Goal: Task Accomplishment & Management: Use online tool/utility

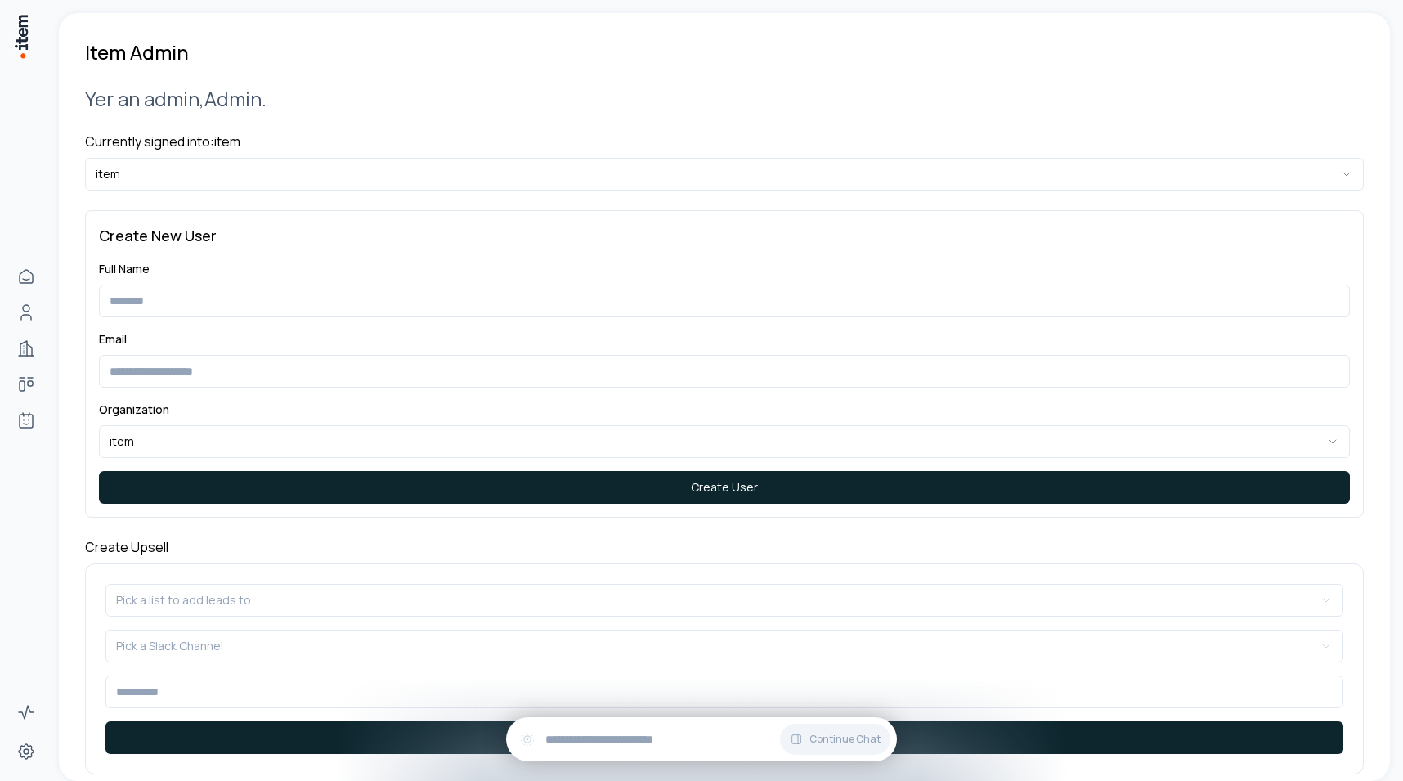
click at [313, 171] on html "**********" at bounding box center [701, 390] width 1403 height 781
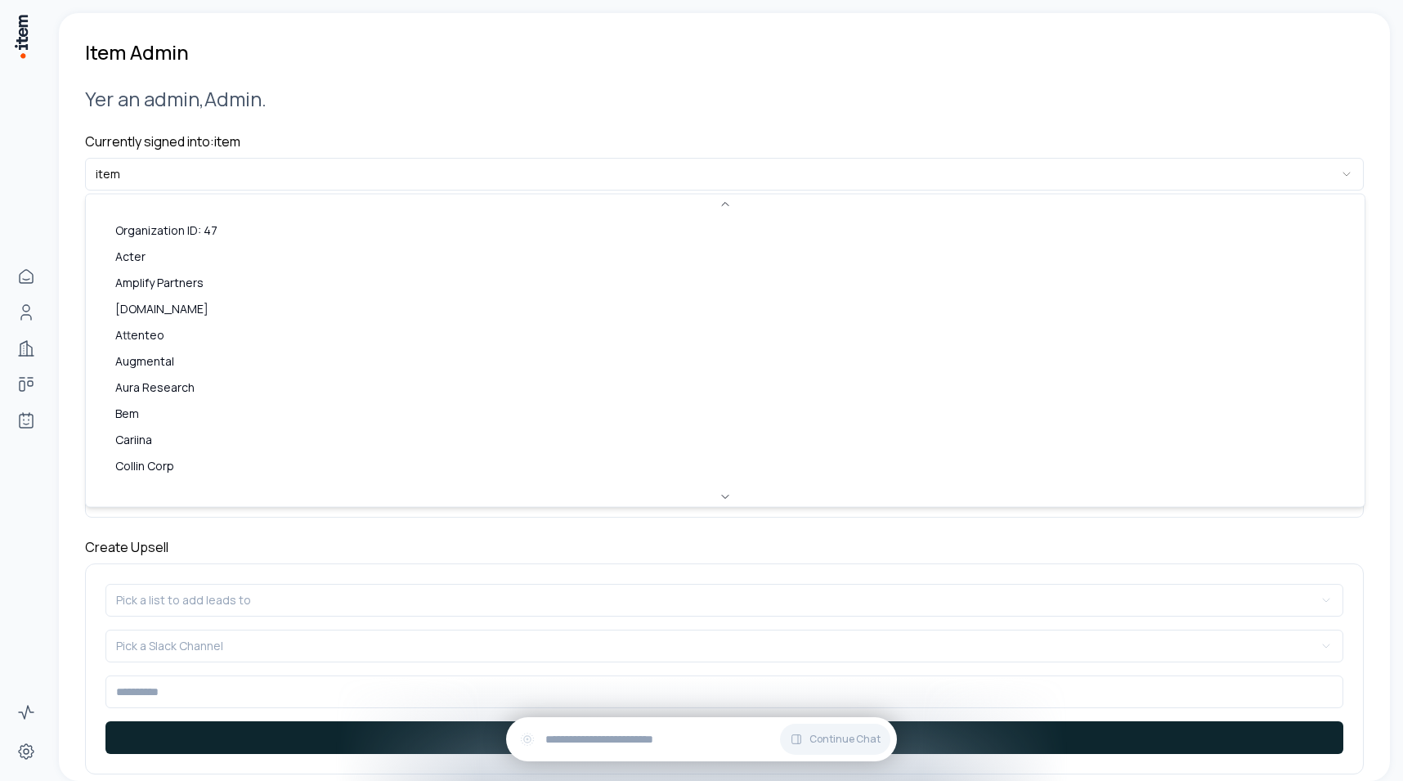
scroll to position [593, 0]
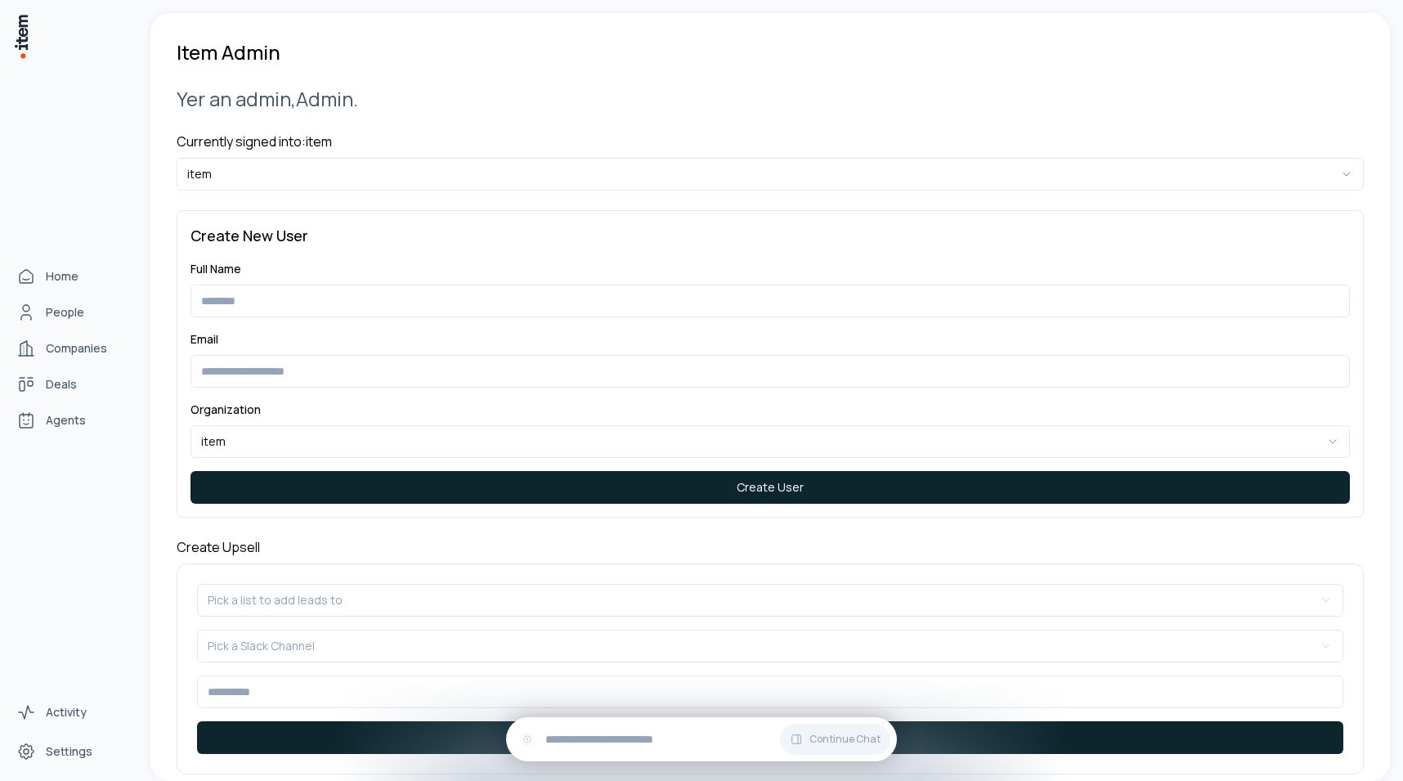
click at [51, 418] on div "Home People Companies Deals Agents" at bounding box center [72, 348] width 144 height 696
click at [39, 418] on link "Agents" at bounding box center [72, 420] width 124 height 33
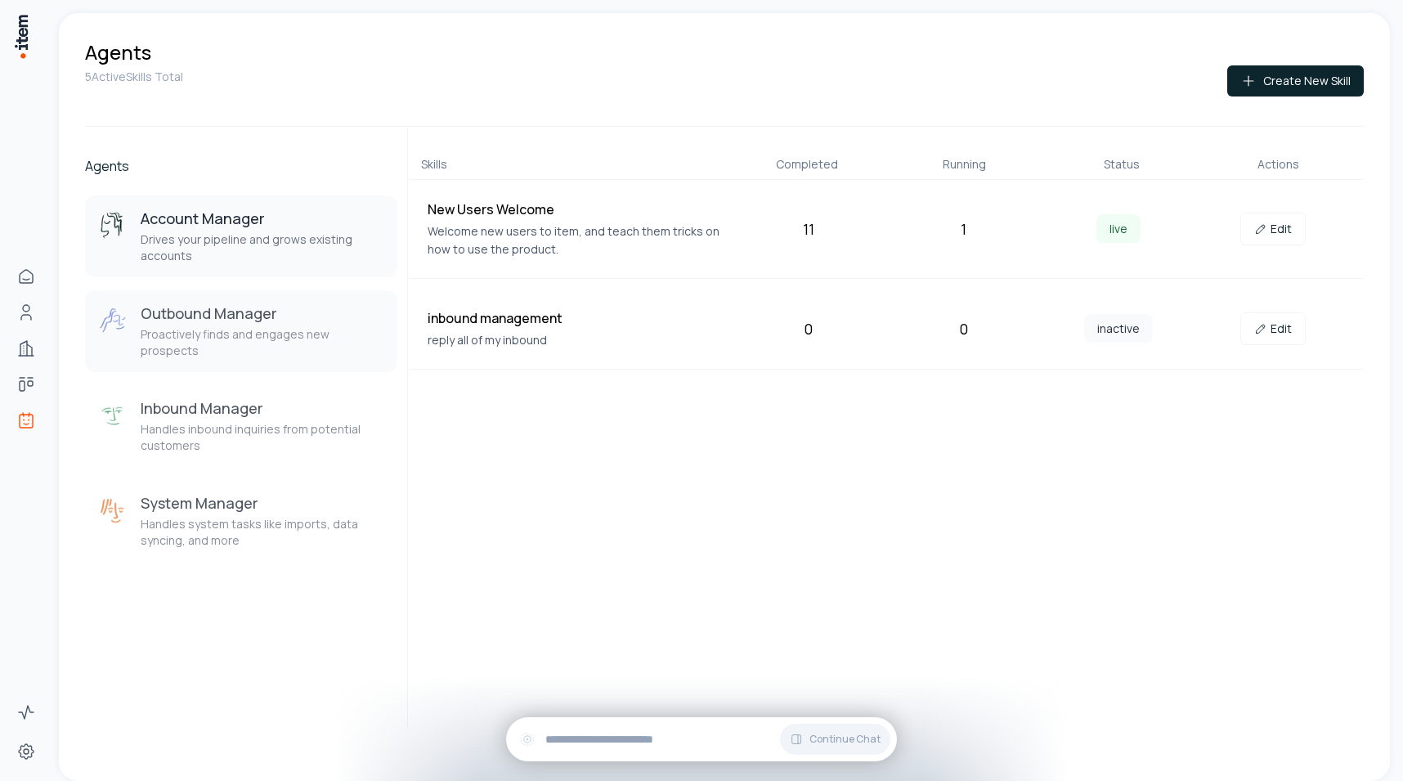
click at [268, 343] on button "Outbound Manager Proactively finds and engages new prospects" at bounding box center [241, 331] width 312 height 82
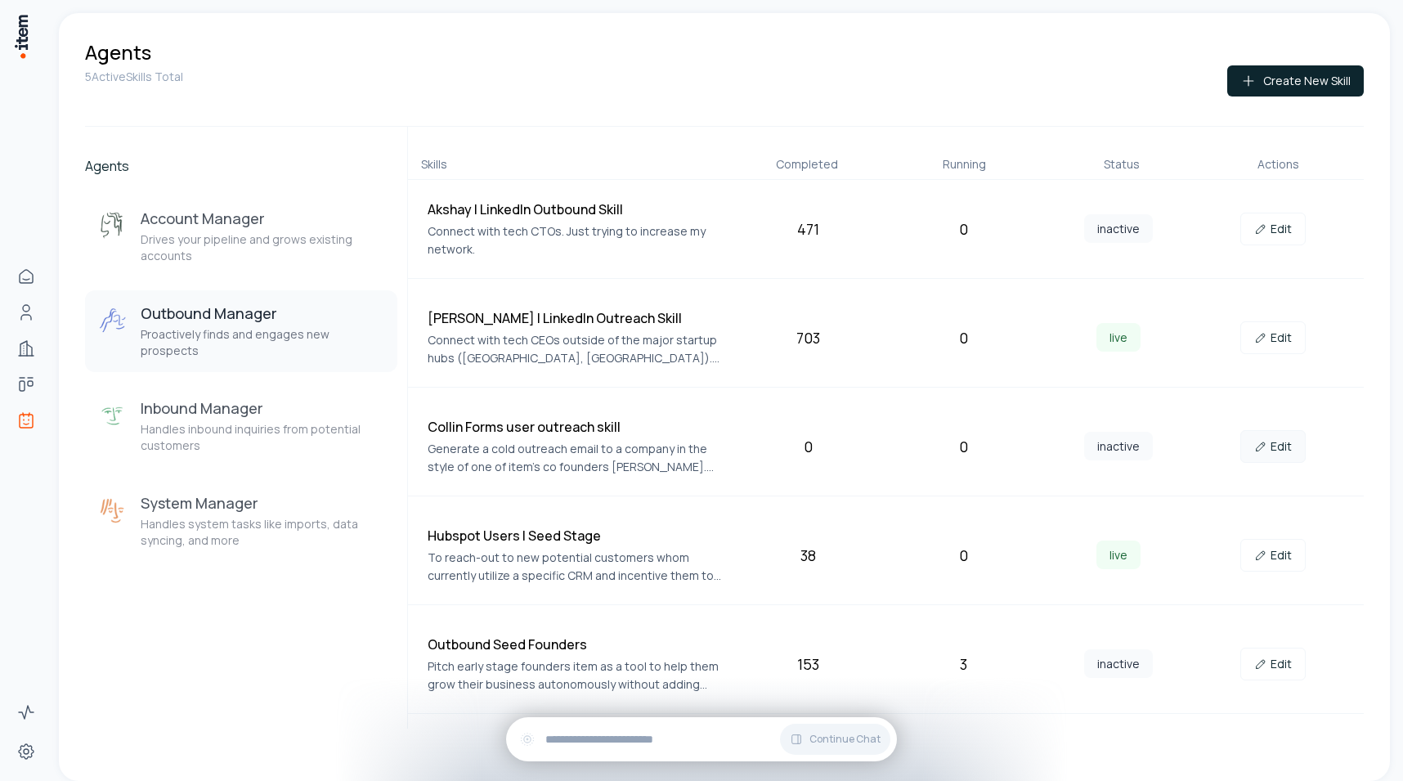
click at [1278, 452] on link "Edit" at bounding box center [1272, 446] width 65 height 33
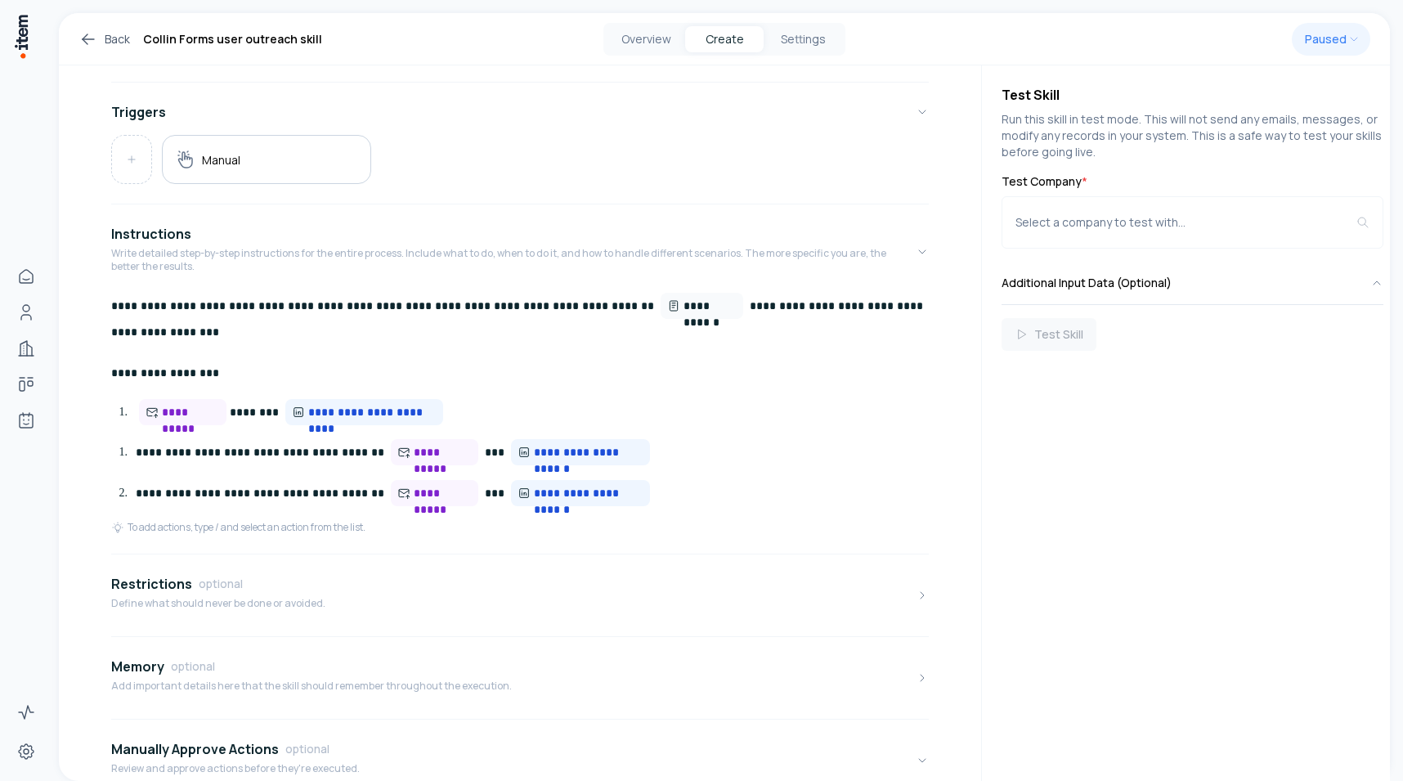
scroll to position [387, 0]
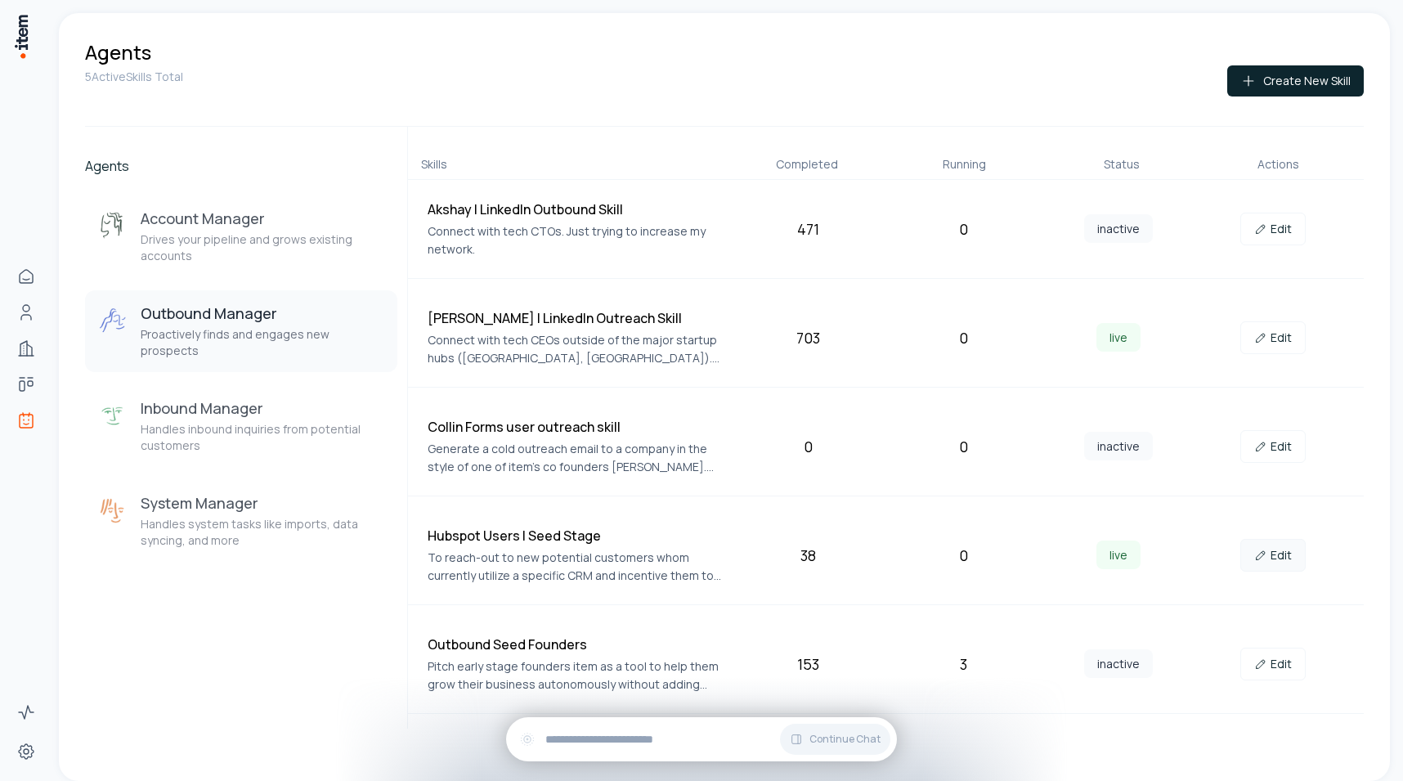
click at [1261, 550] on icon at bounding box center [1260, 554] width 13 height 13
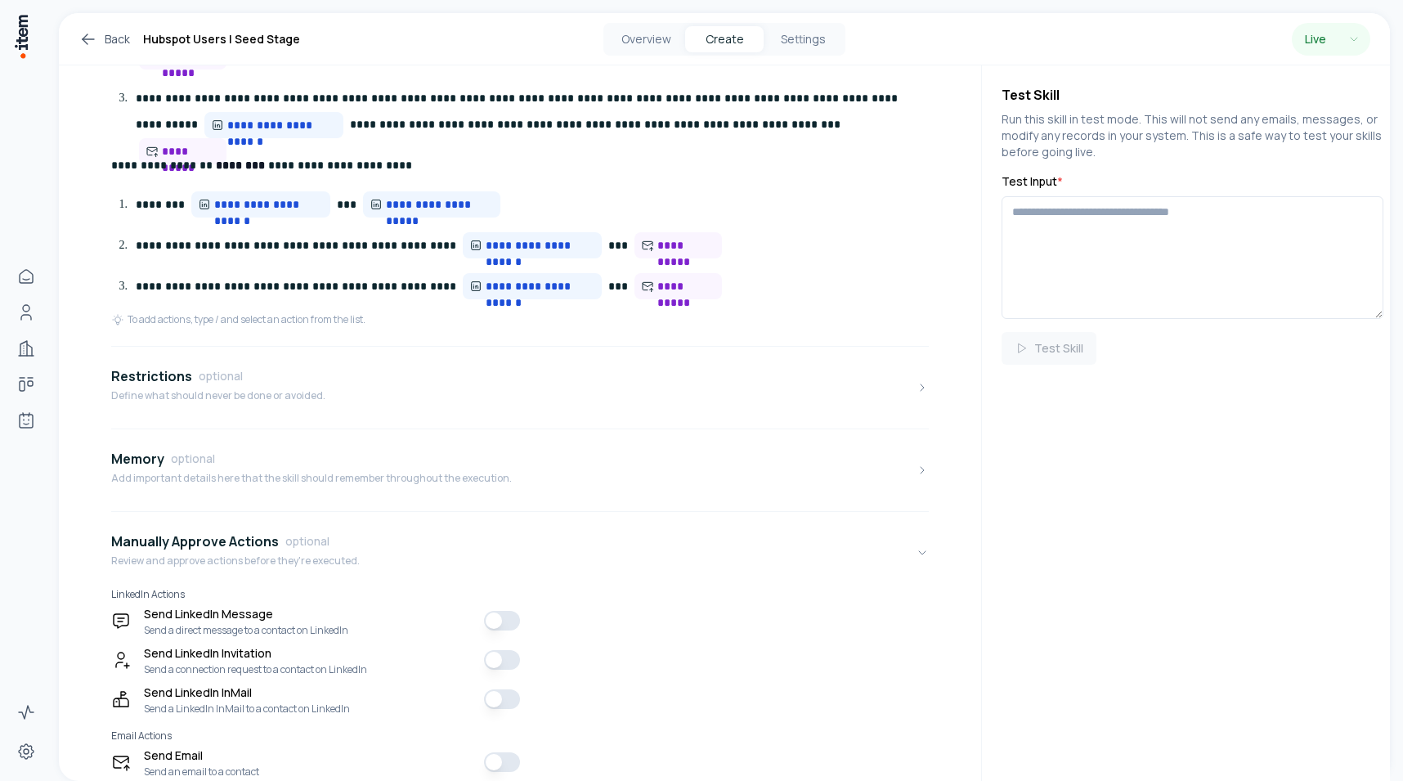
scroll to position [1045, 0]
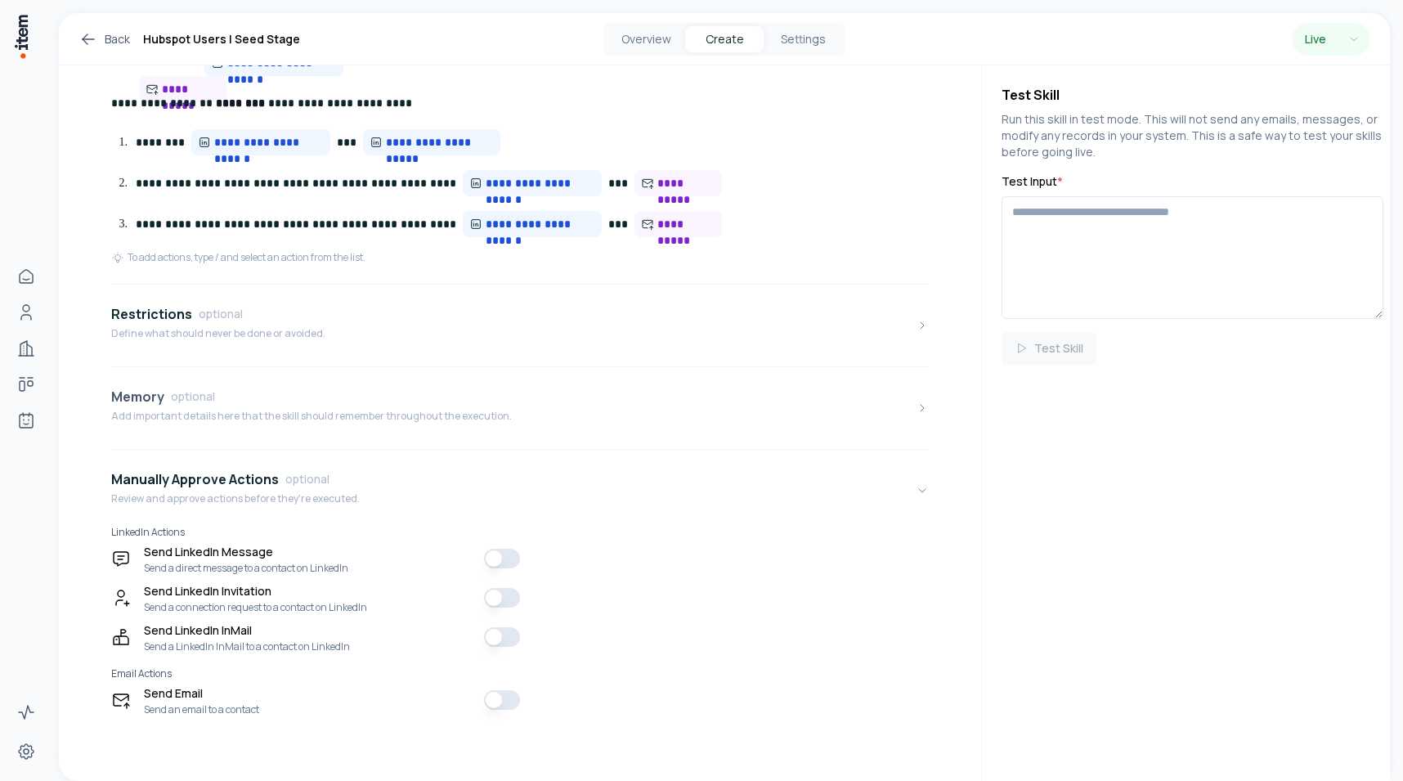
click at [521, 412] on button "Memory optional Add important details here that the skill should remember throu…" at bounding box center [519, 408] width 817 height 69
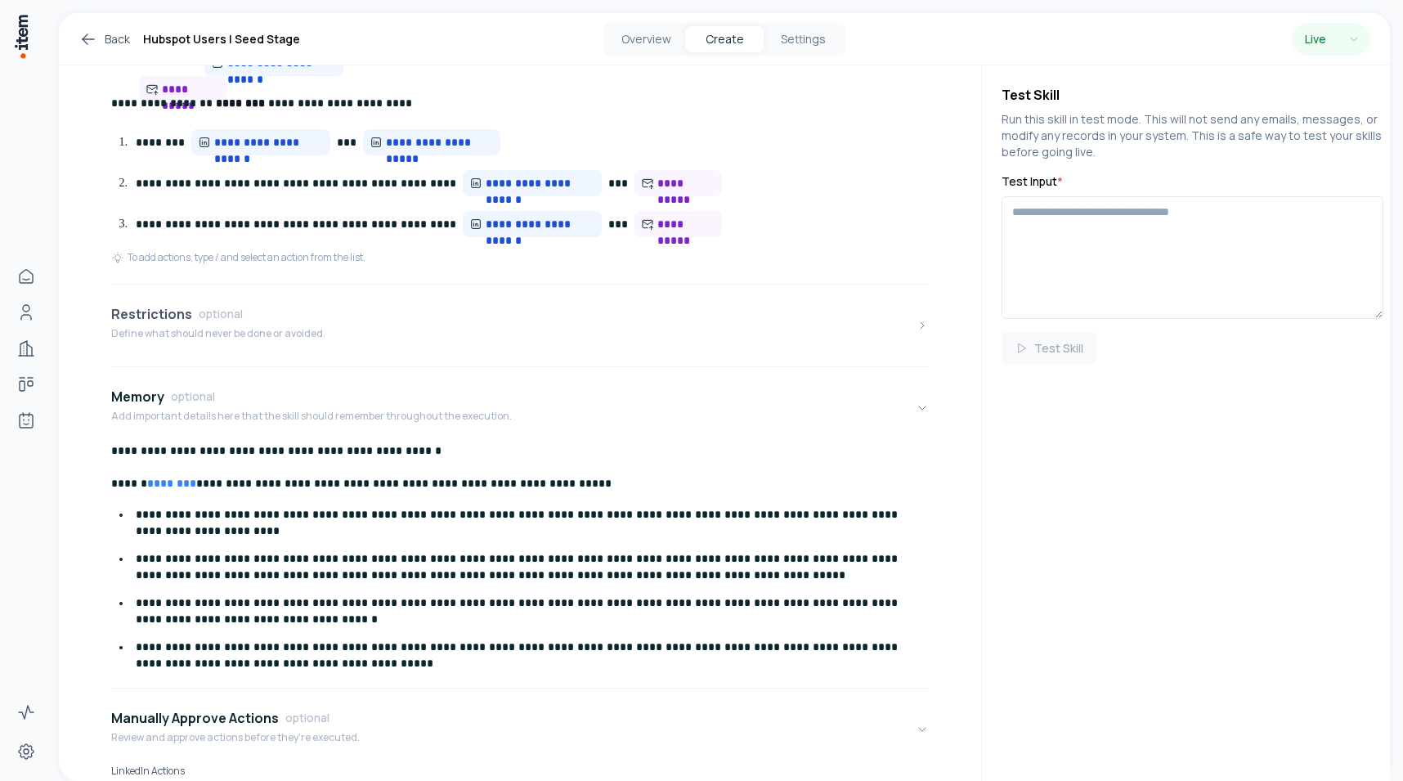
click at [509, 339] on button "Restrictions optional Define what should never be done or avoided." at bounding box center [519, 325] width 817 height 69
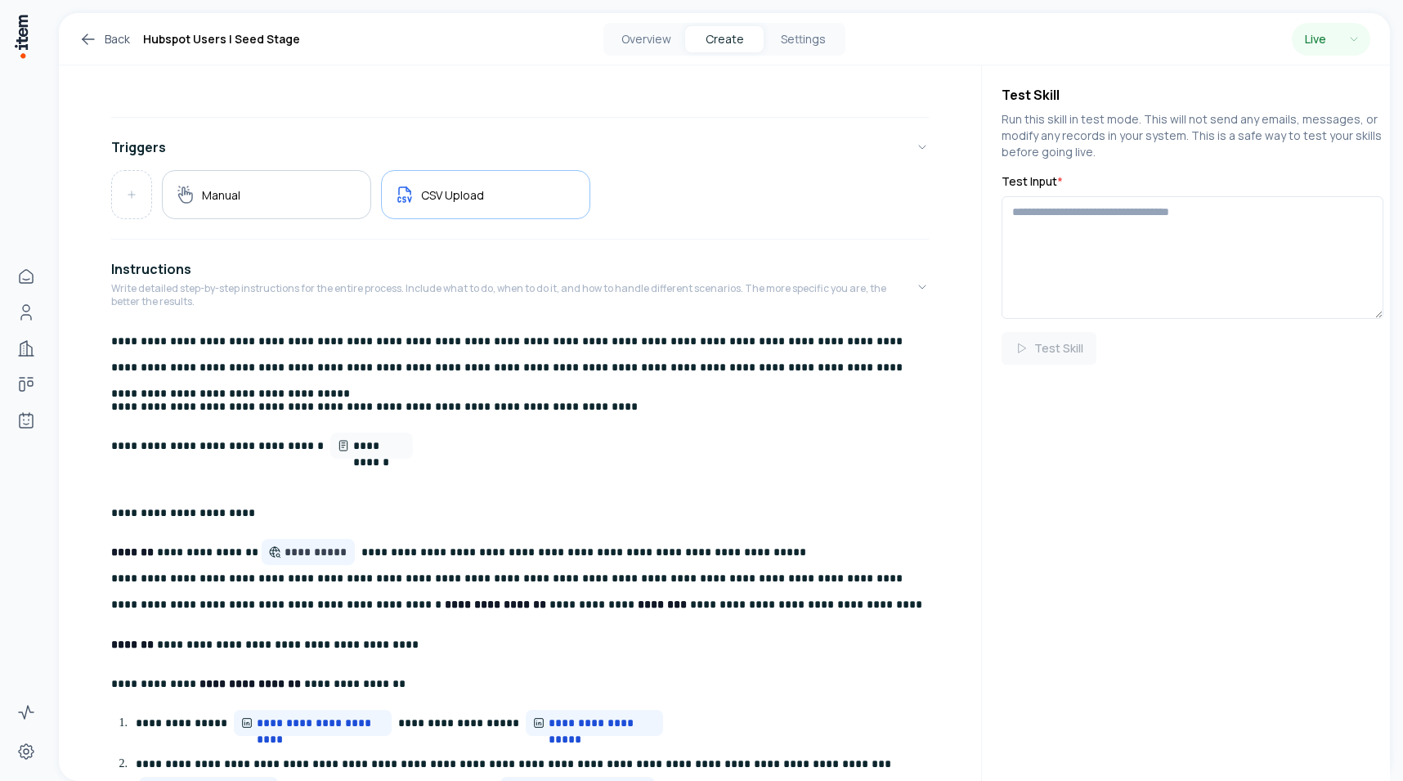
scroll to position [0, 0]
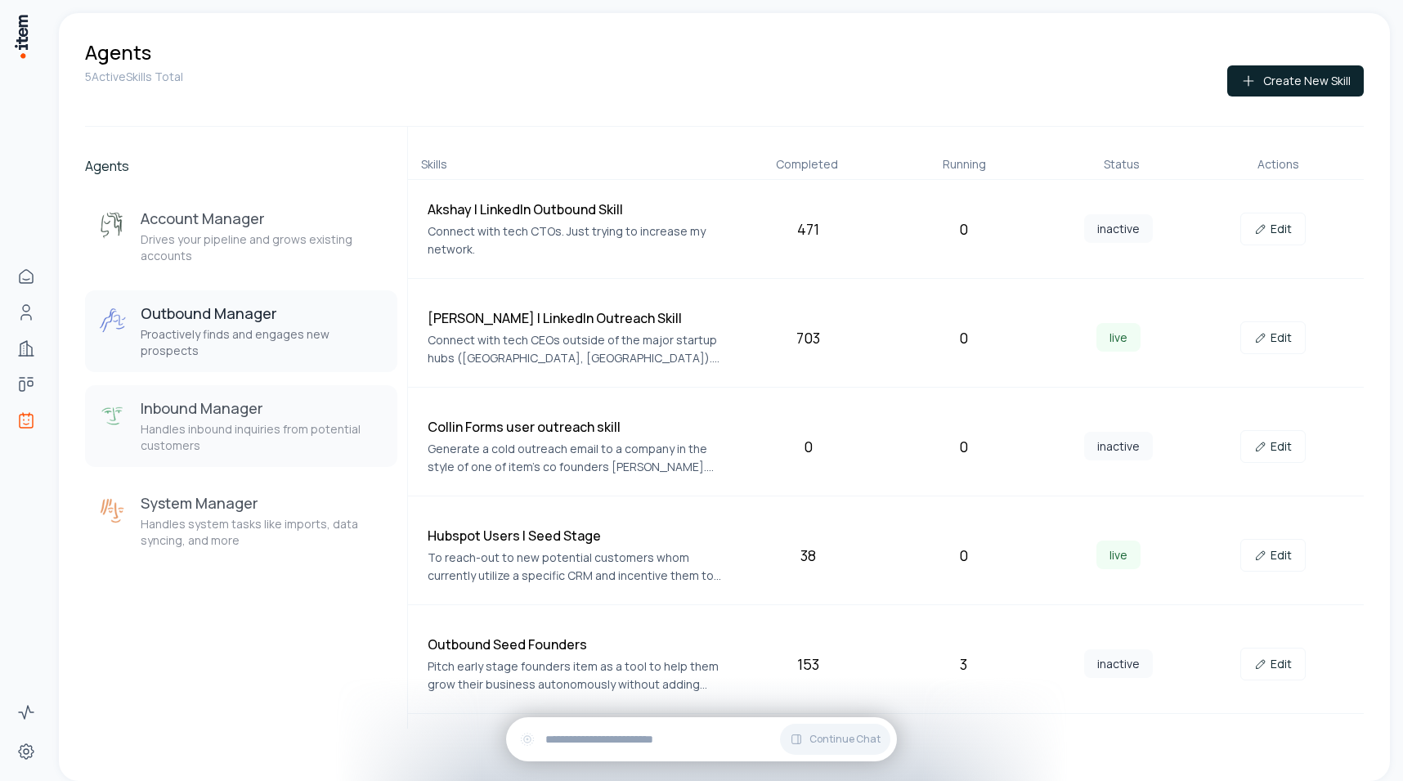
click at [326, 441] on button "Inbound Manager Handles inbound inquiries from potential customers" at bounding box center [241, 426] width 312 height 82
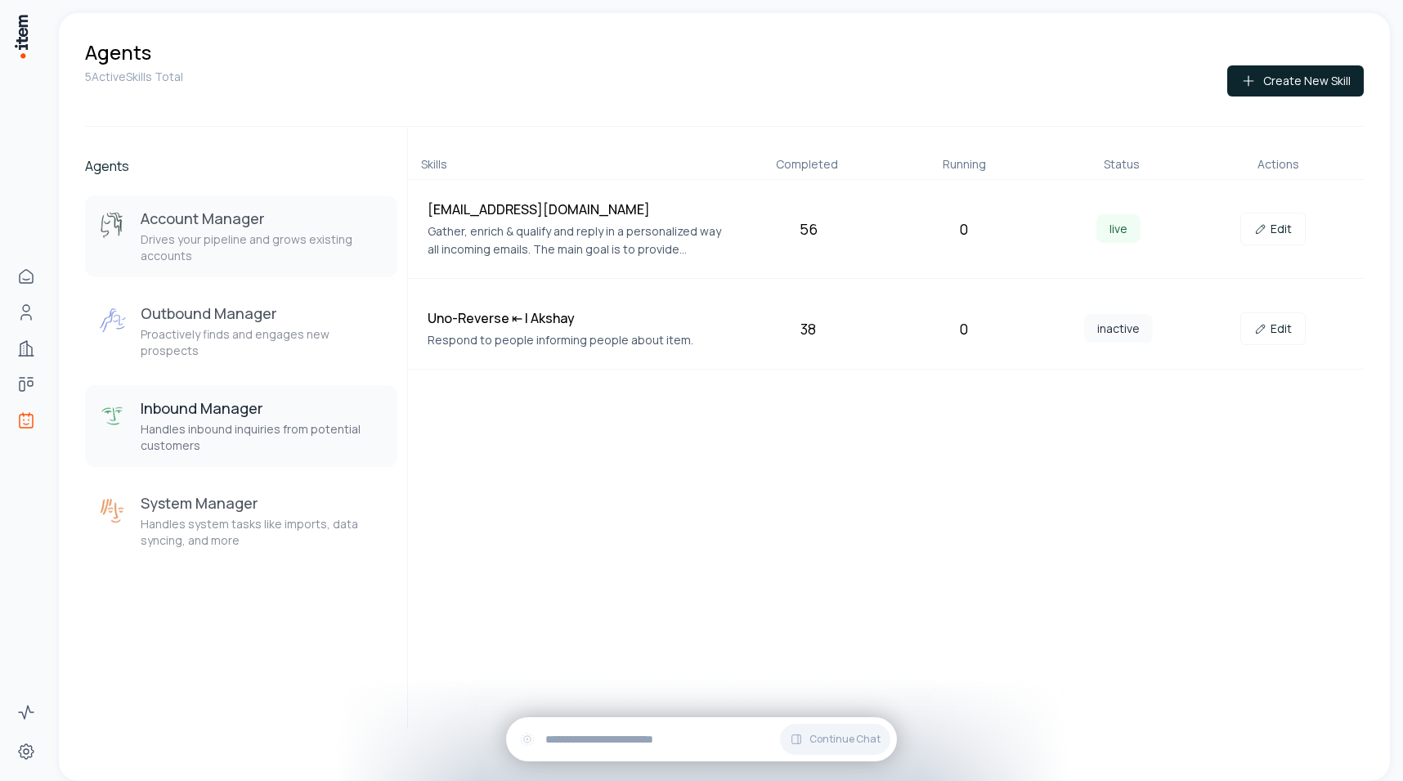
click at [235, 251] on p "Drives your pipeline and grows existing accounts" at bounding box center [263, 247] width 244 height 33
click at [253, 430] on p "Handles inbound inquiries from potential customers" at bounding box center [263, 437] width 244 height 33
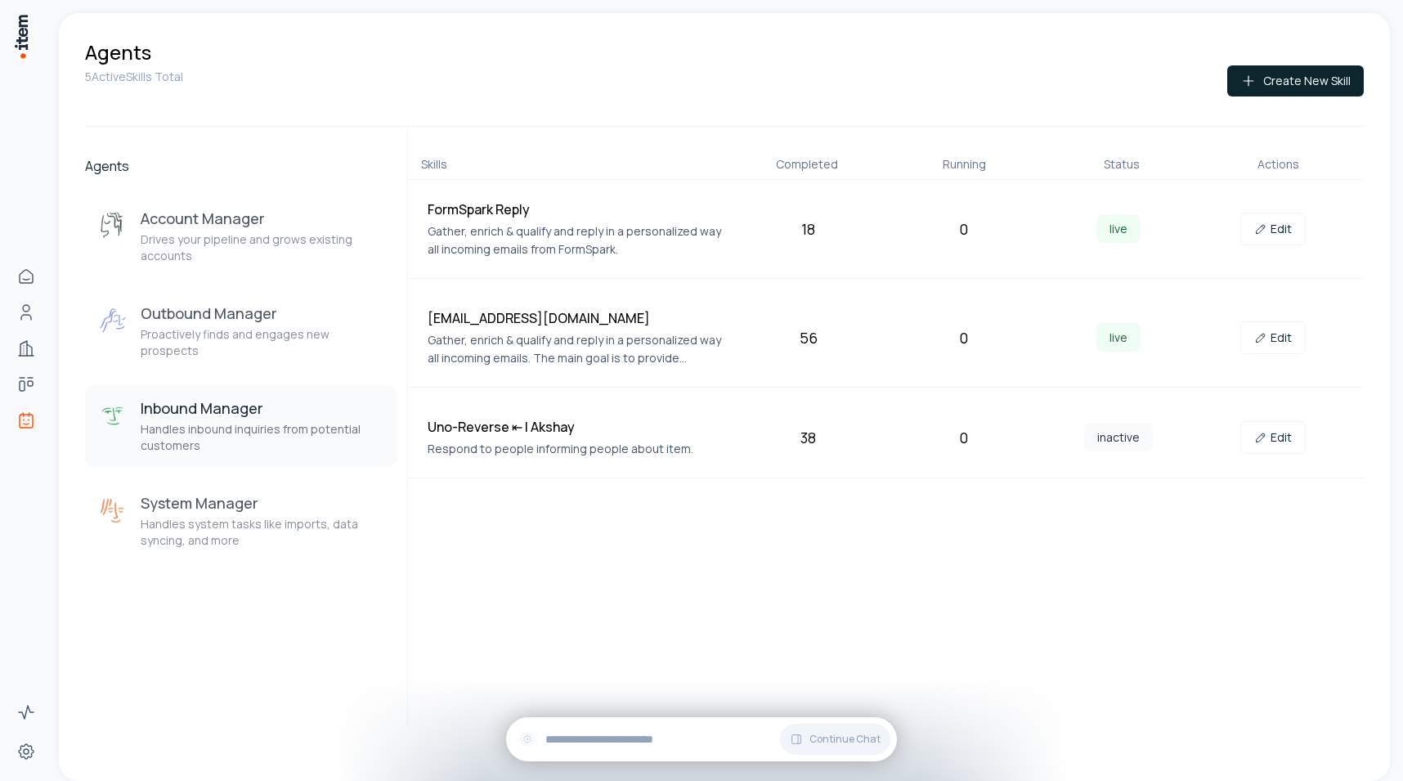
click at [221, 421] on p "Handles inbound inquiries from potential customers" at bounding box center [263, 437] width 244 height 33
click at [213, 316] on h3 "Outbound Manager" at bounding box center [263, 313] width 244 height 20
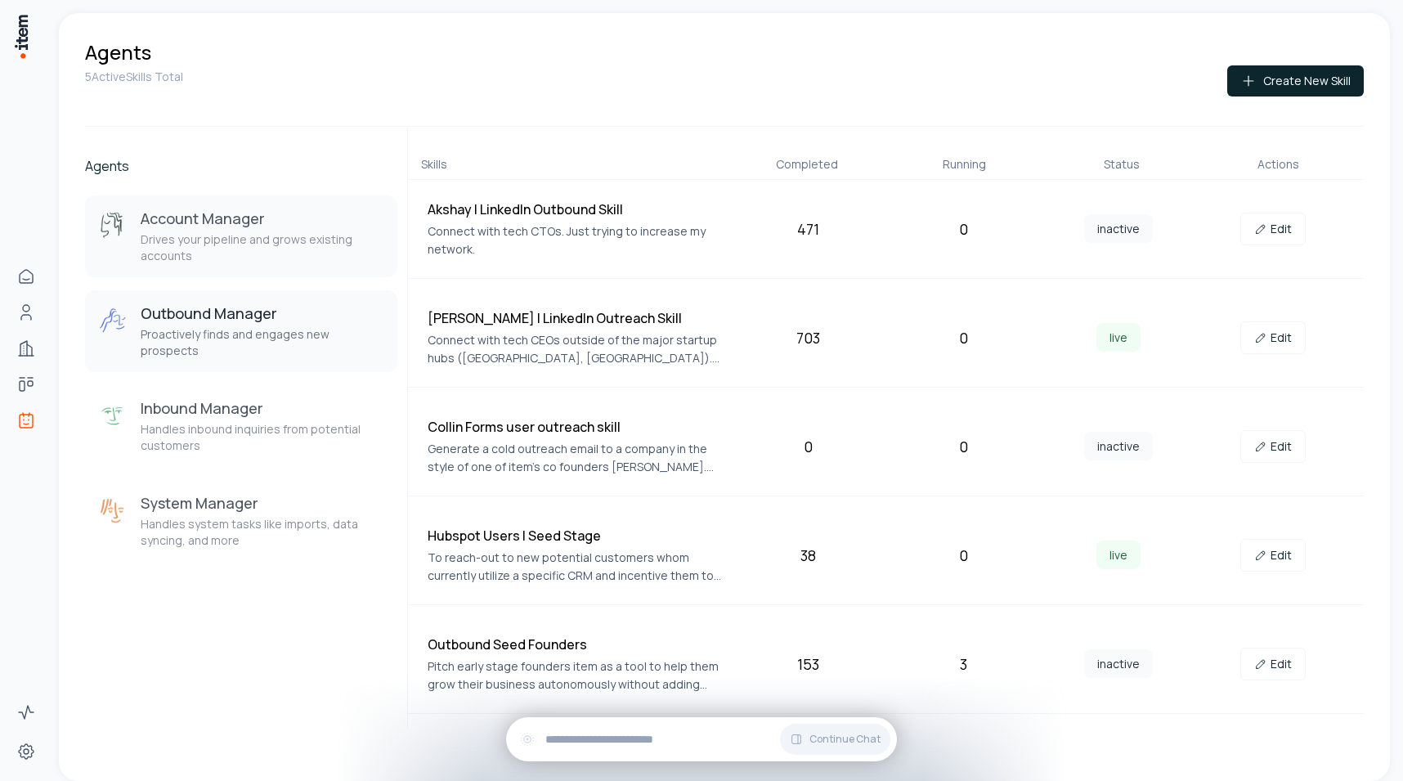
click at [226, 240] on p "Drives your pipeline and grows existing accounts" at bounding box center [263, 247] width 244 height 33
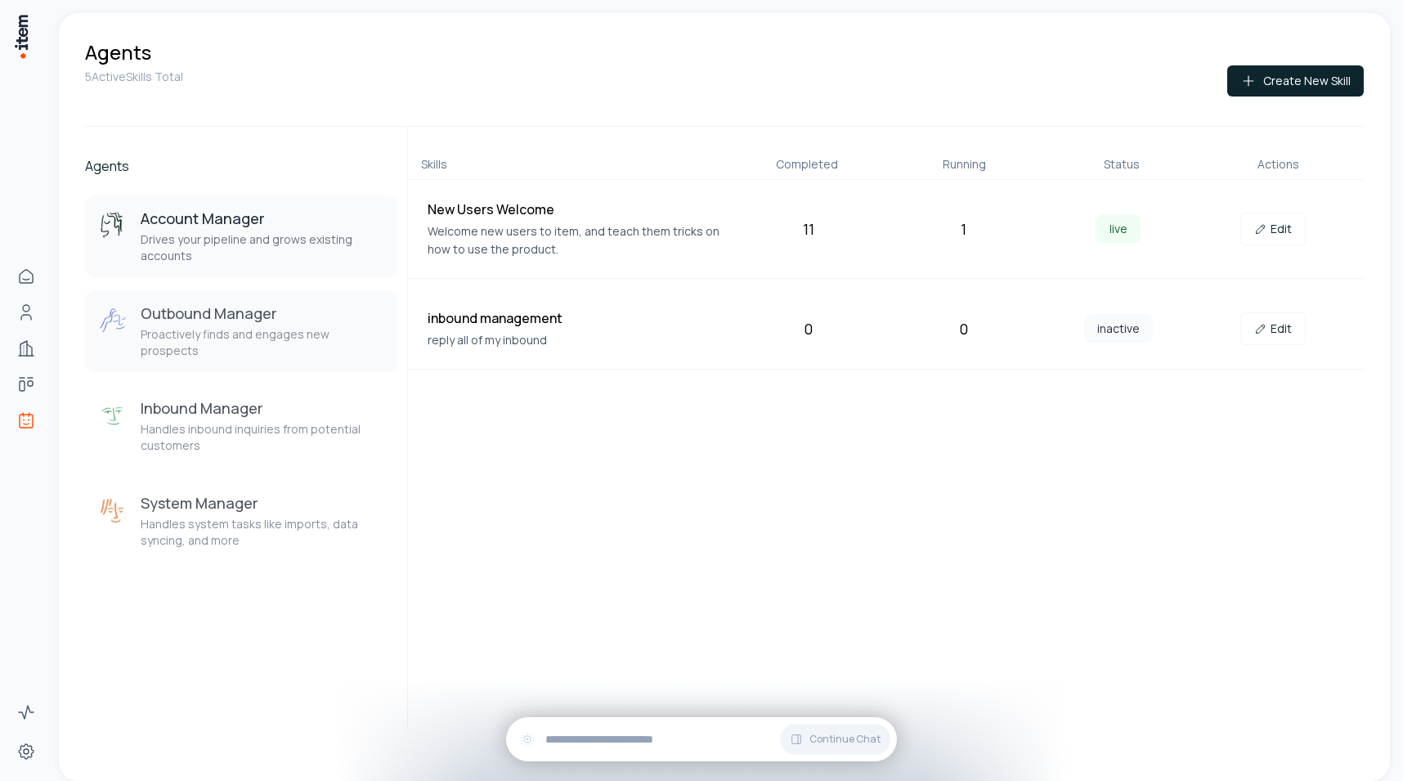
click at [233, 314] on h3 "Outbound Manager" at bounding box center [263, 313] width 244 height 20
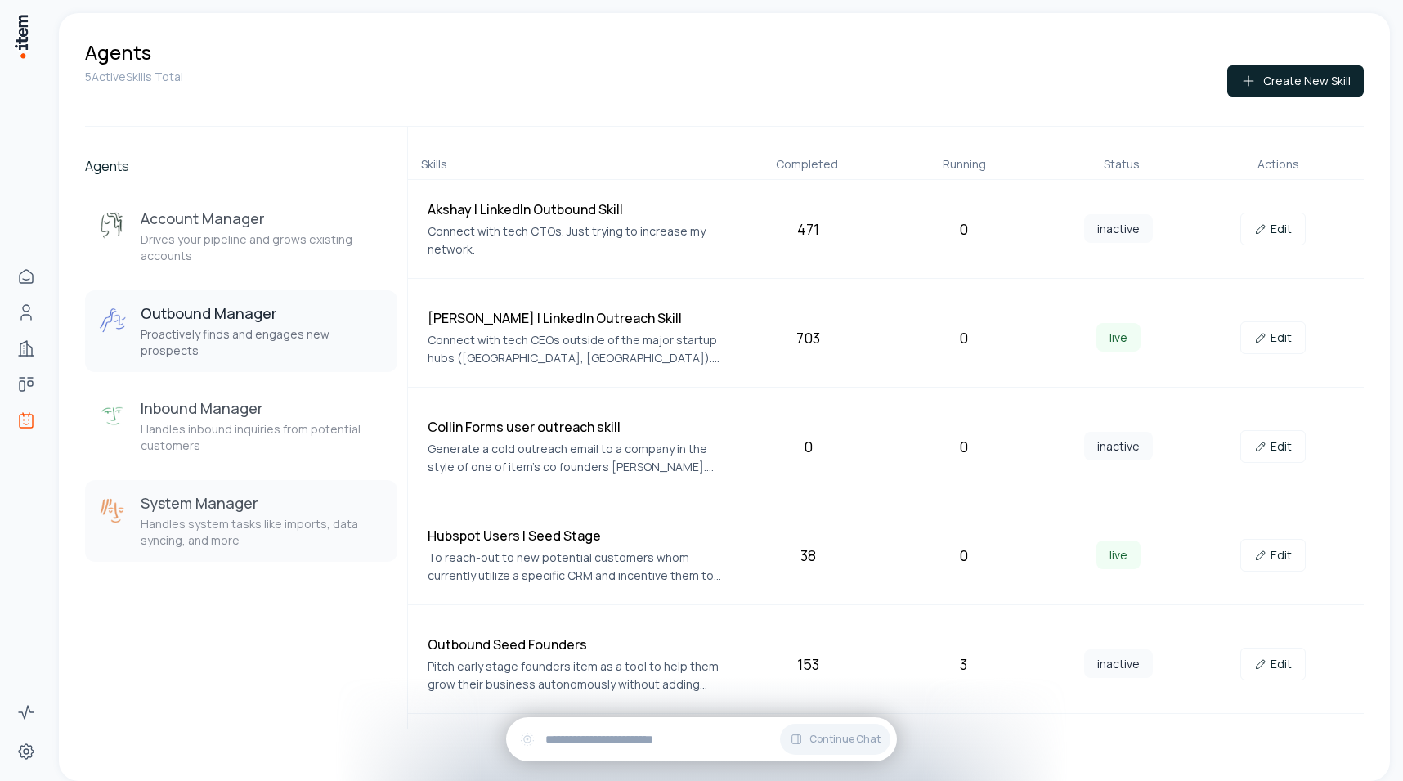
click at [223, 529] on p "Handles system tasks like imports, data syncing, and more" at bounding box center [263, 532] width 244 height 33
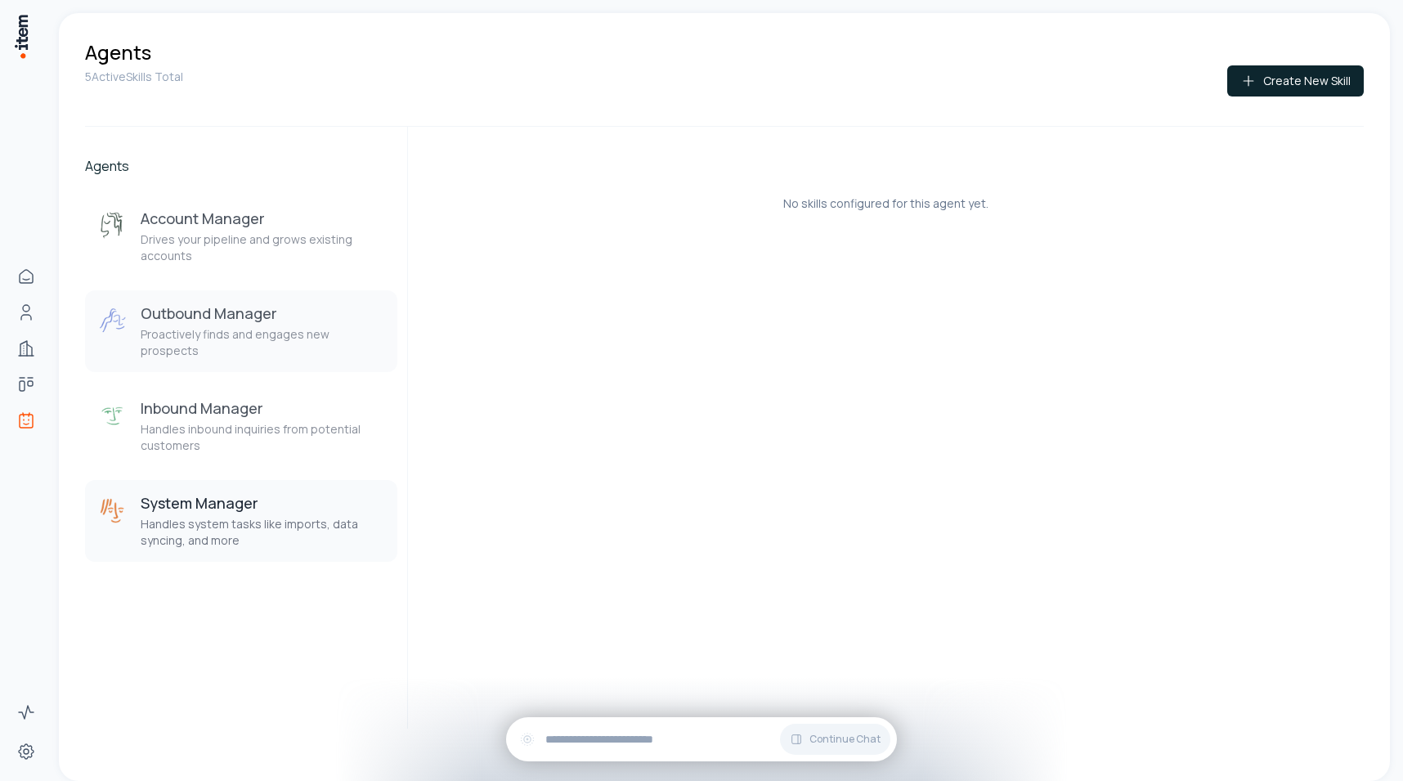
click at [235, 329] on p "Proactively finds and engages new prospects" at bounding box center [263, 342] width 244 height 33
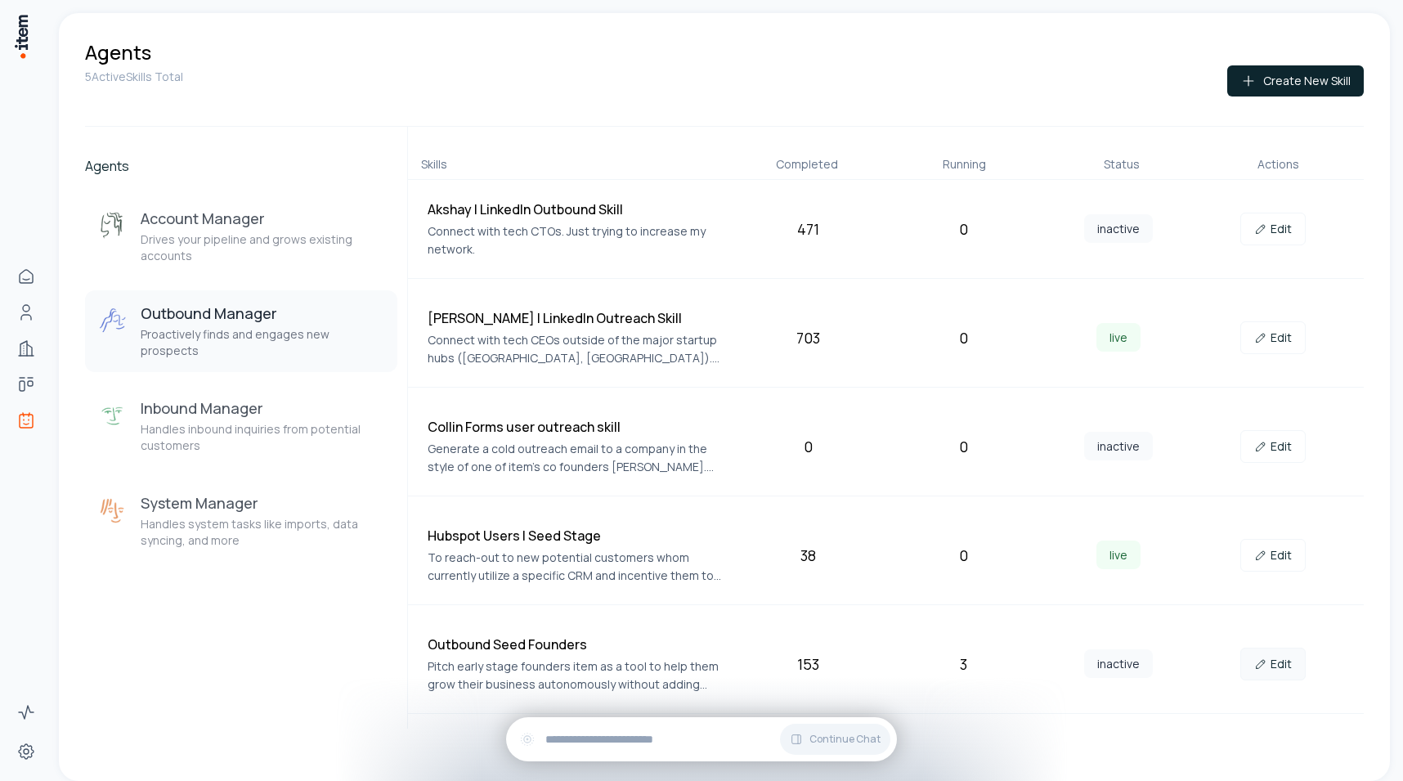
click at [1271, 660] on link "Edit" at bounding box center [1272, 663] width 65 height 33
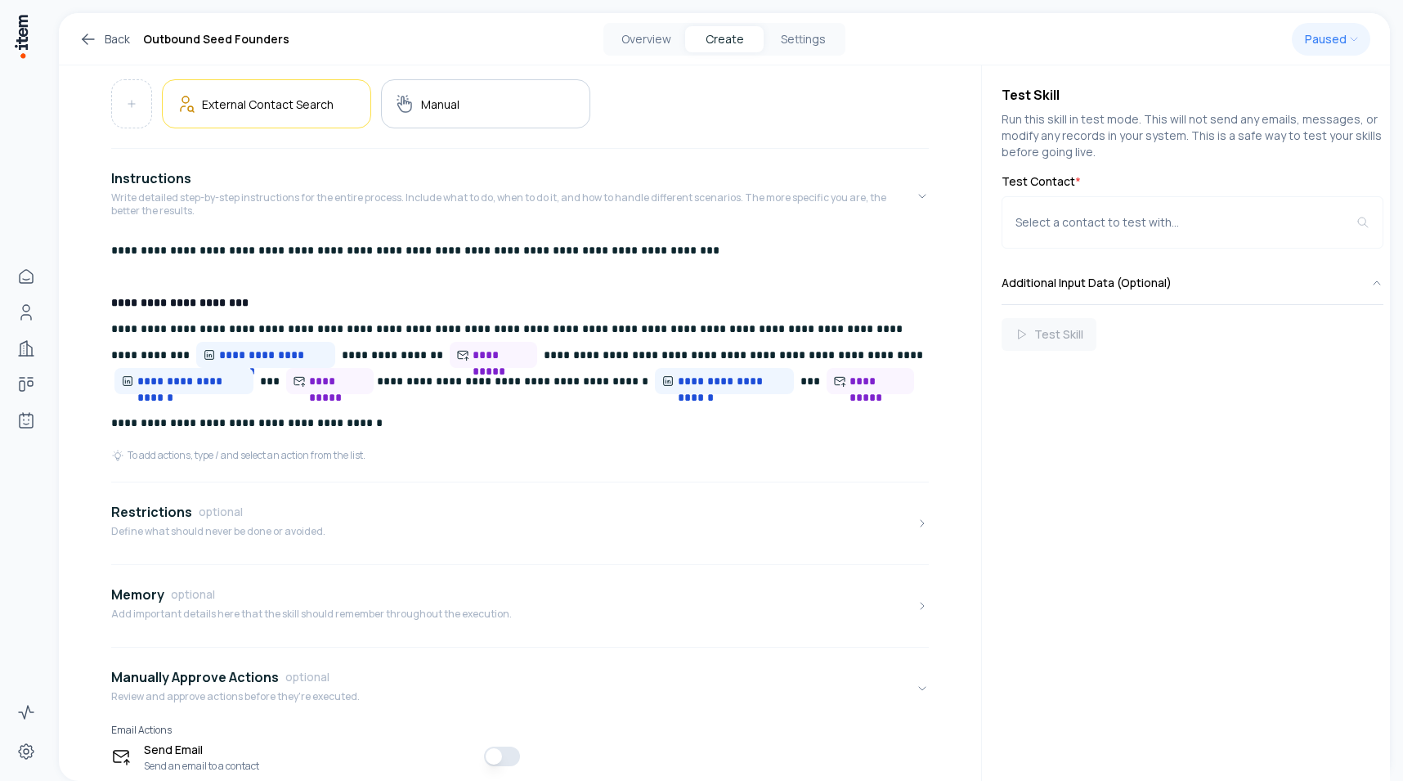
scroll to position [371, 0]
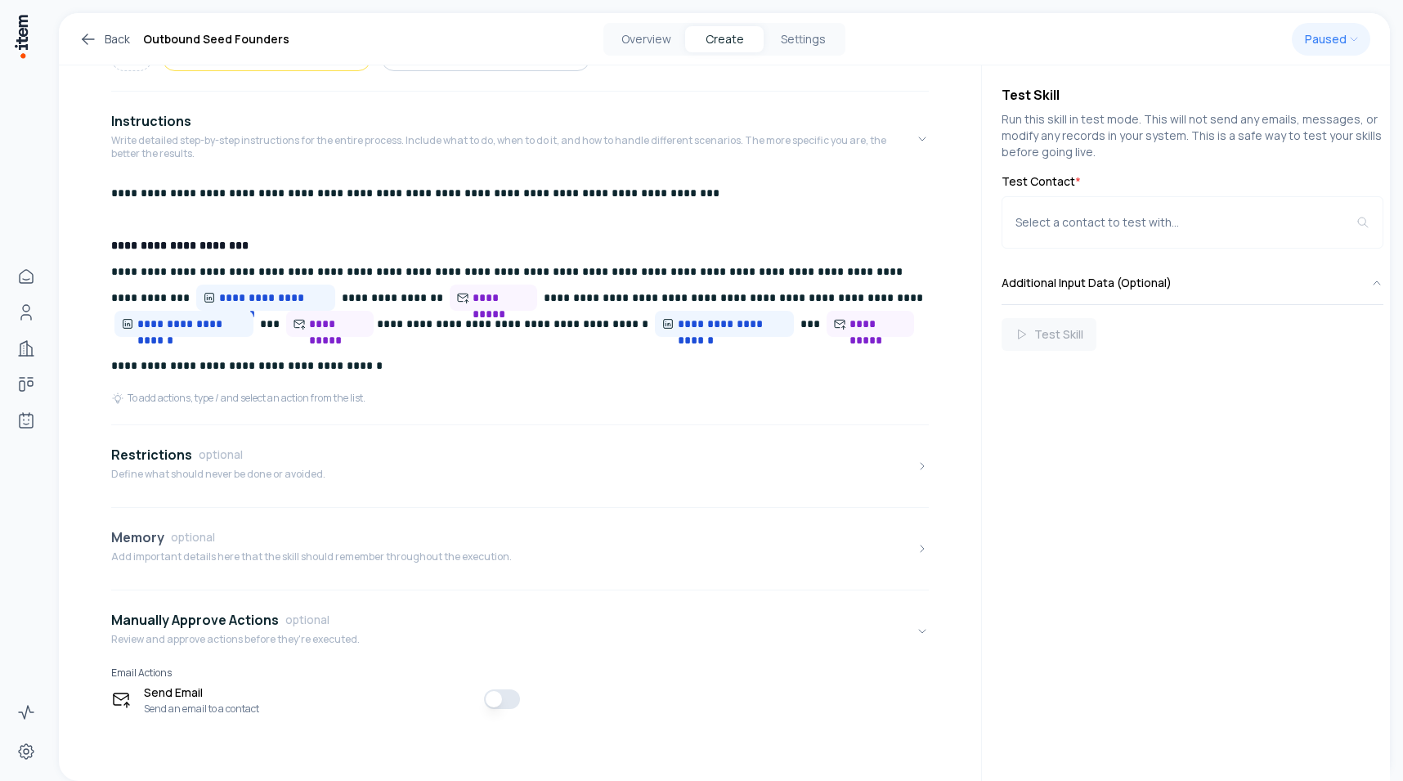
click at [199, 566] on div "Memory optional Add important details here that the skill should remember throu…" at bounding box center [311, 548] width 401 height 43
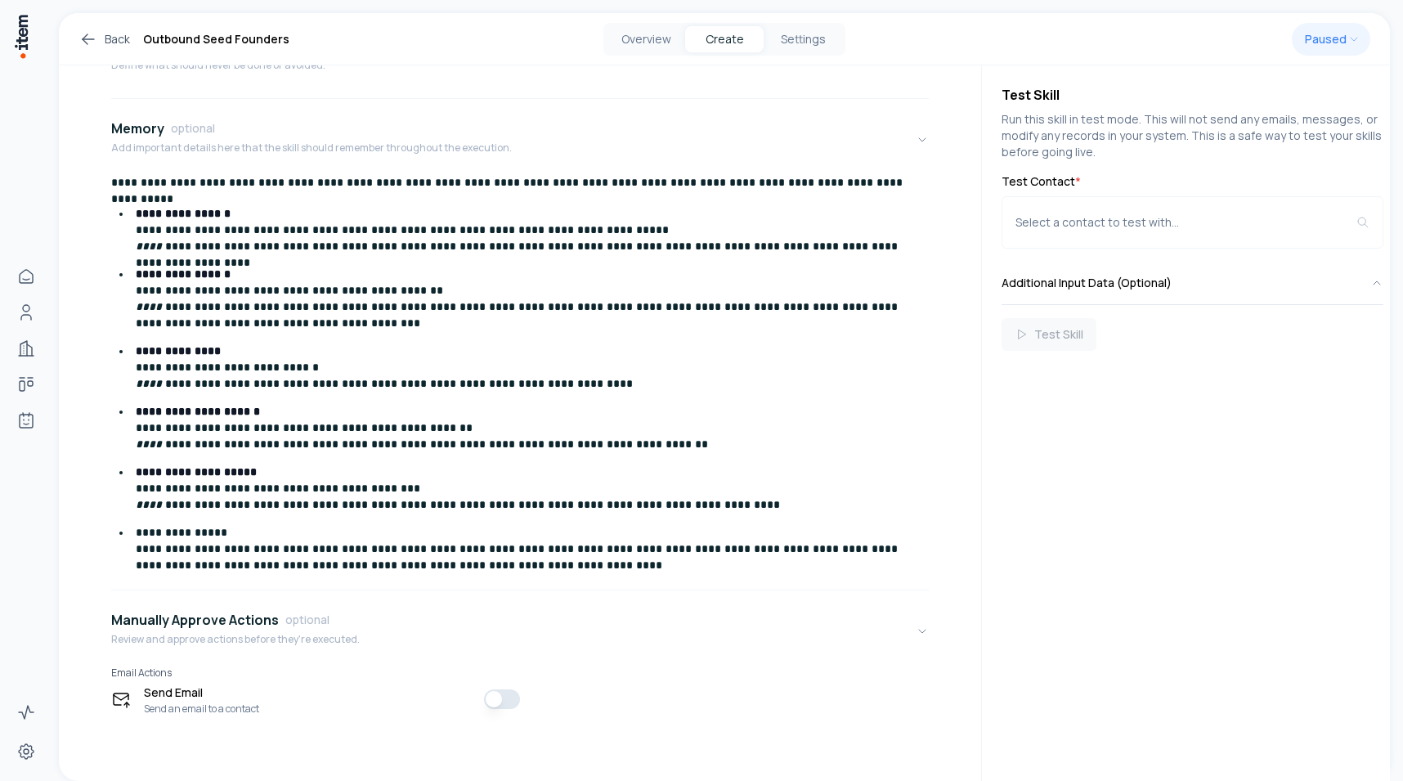
scroll to position [378, 0]
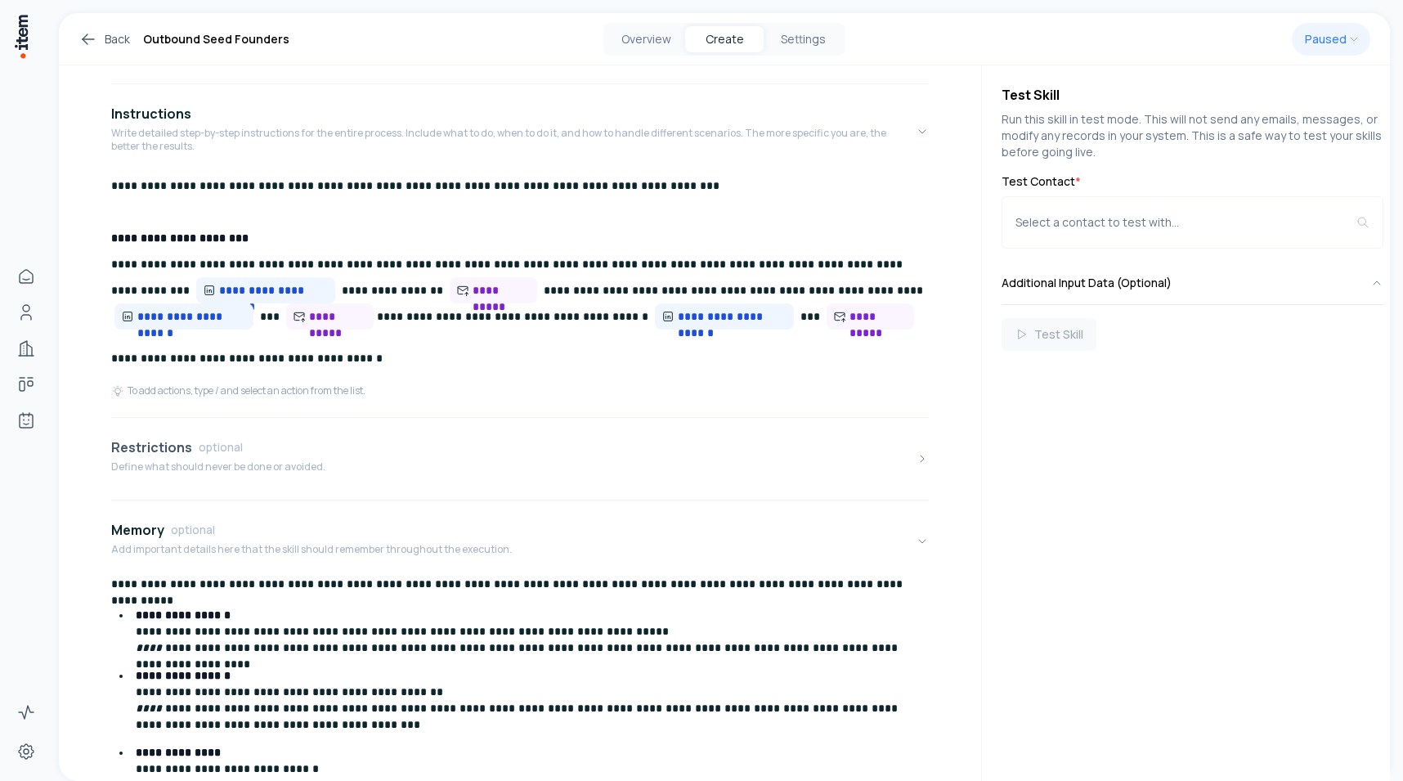
click at [222, 461] on p "Define what should never be done or avoided." at bounding box center [218, 466] width 214 height 13
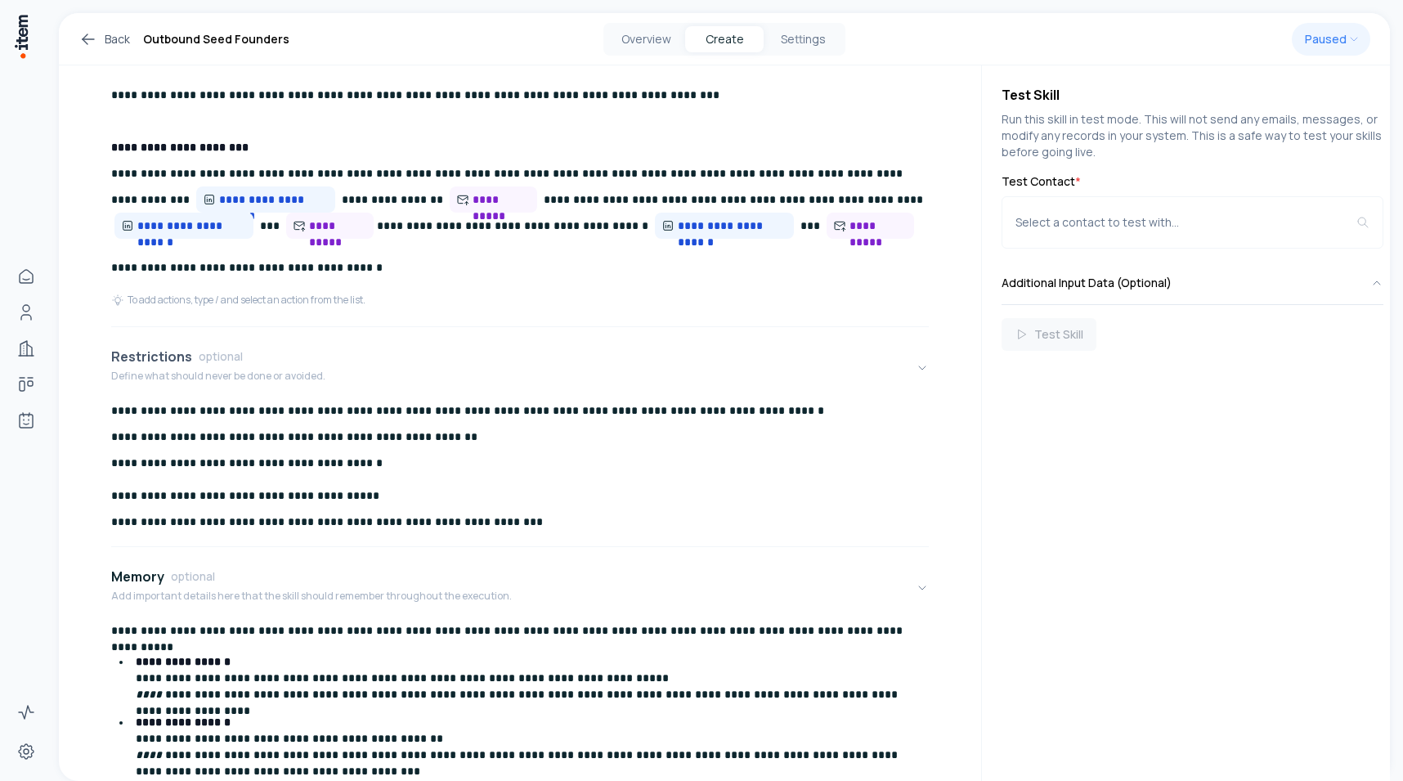
scroll to position [0, 0]
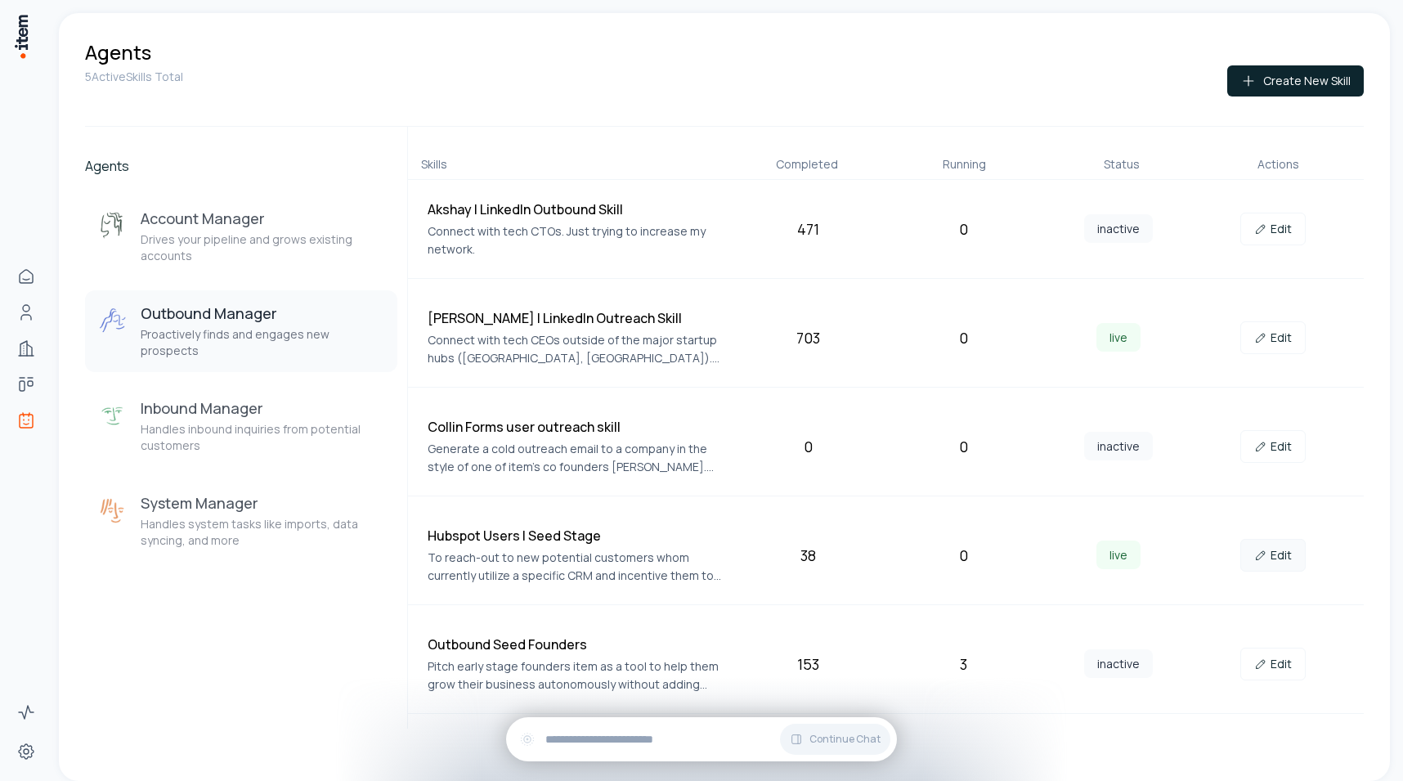
click at [1276, 545] on link "Edit" at bounding box center [1272, 555] width 65 height 33
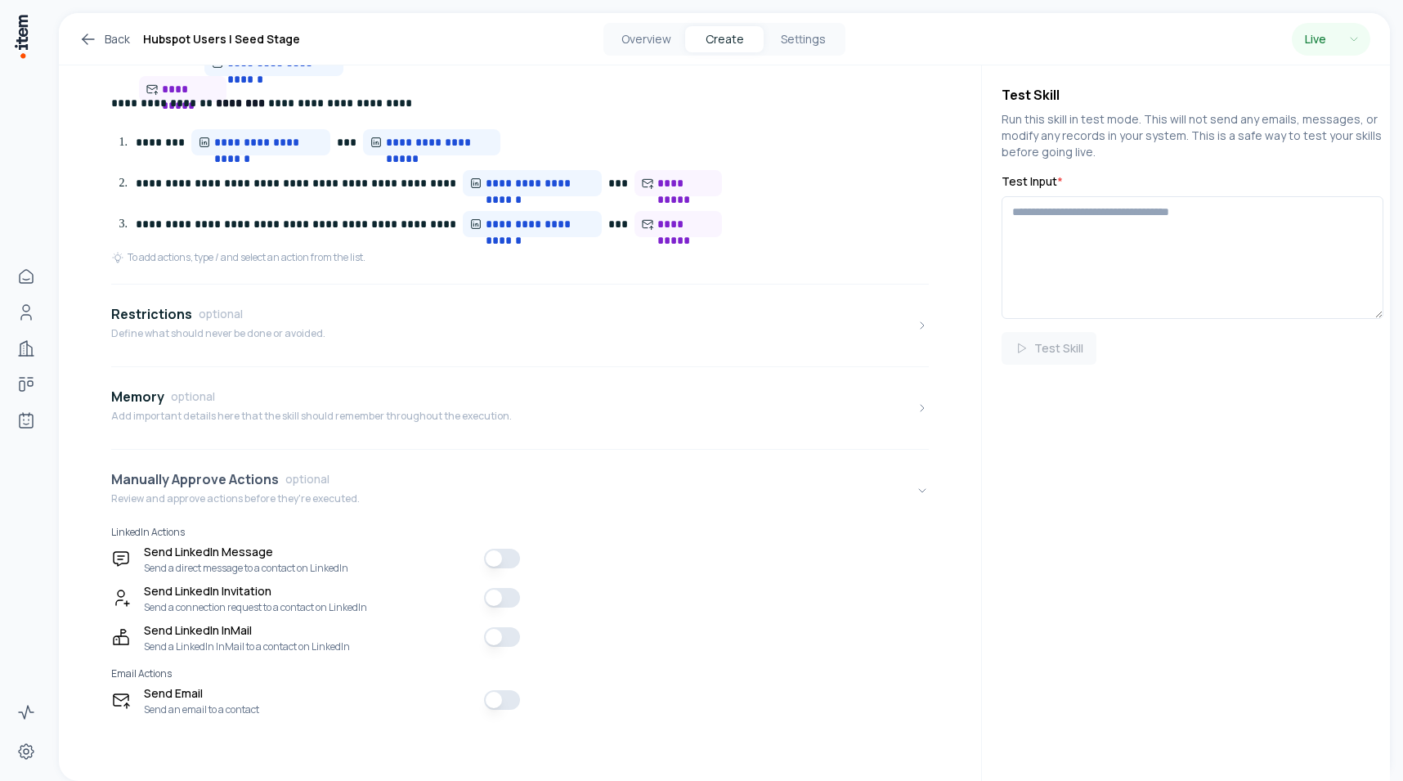
scroll to position [620, 0]
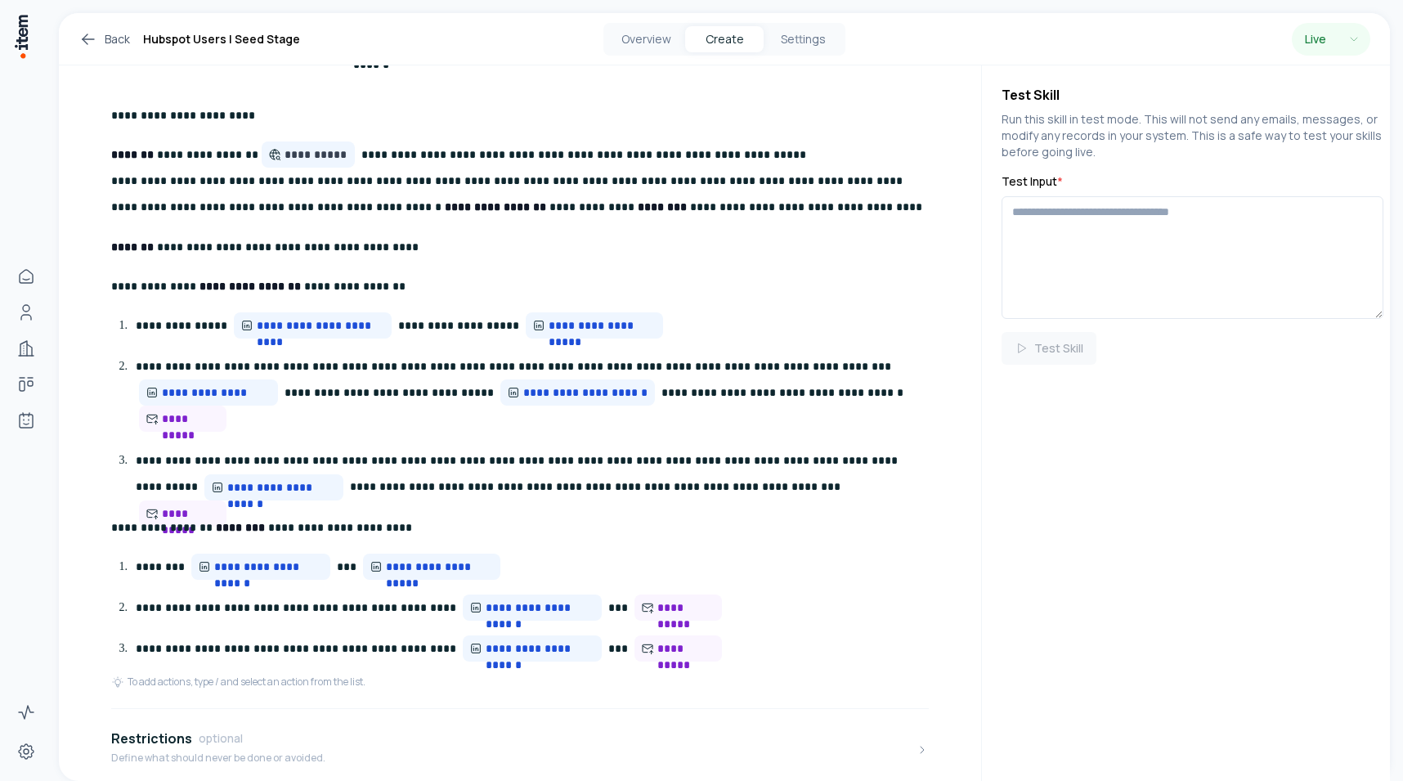
click at [94, 40] on icon at bounding box center [88, 39] width 20 height 20
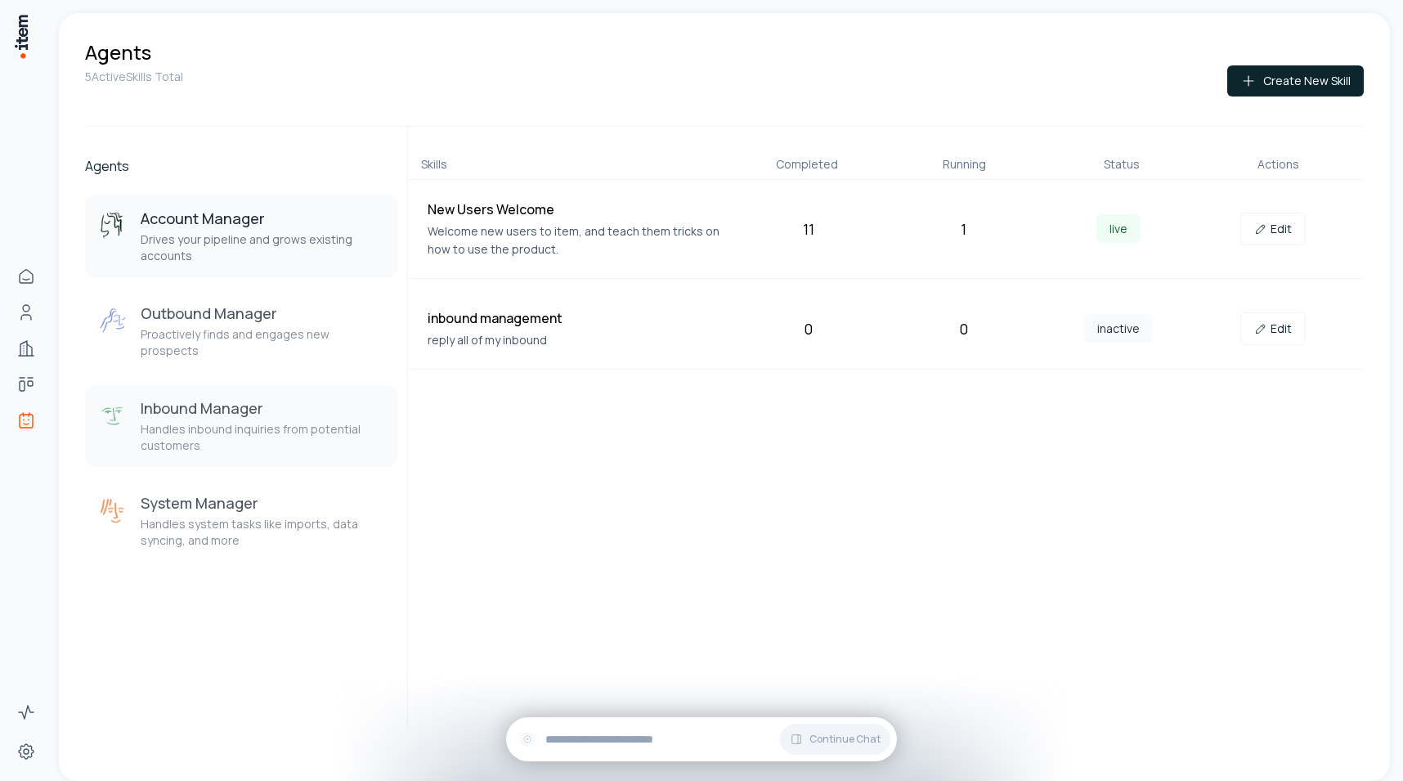
click at [256, 435] on p "Handles inbound inquiries from potential customers" at bounding box center [263, 437] width 244 height 33
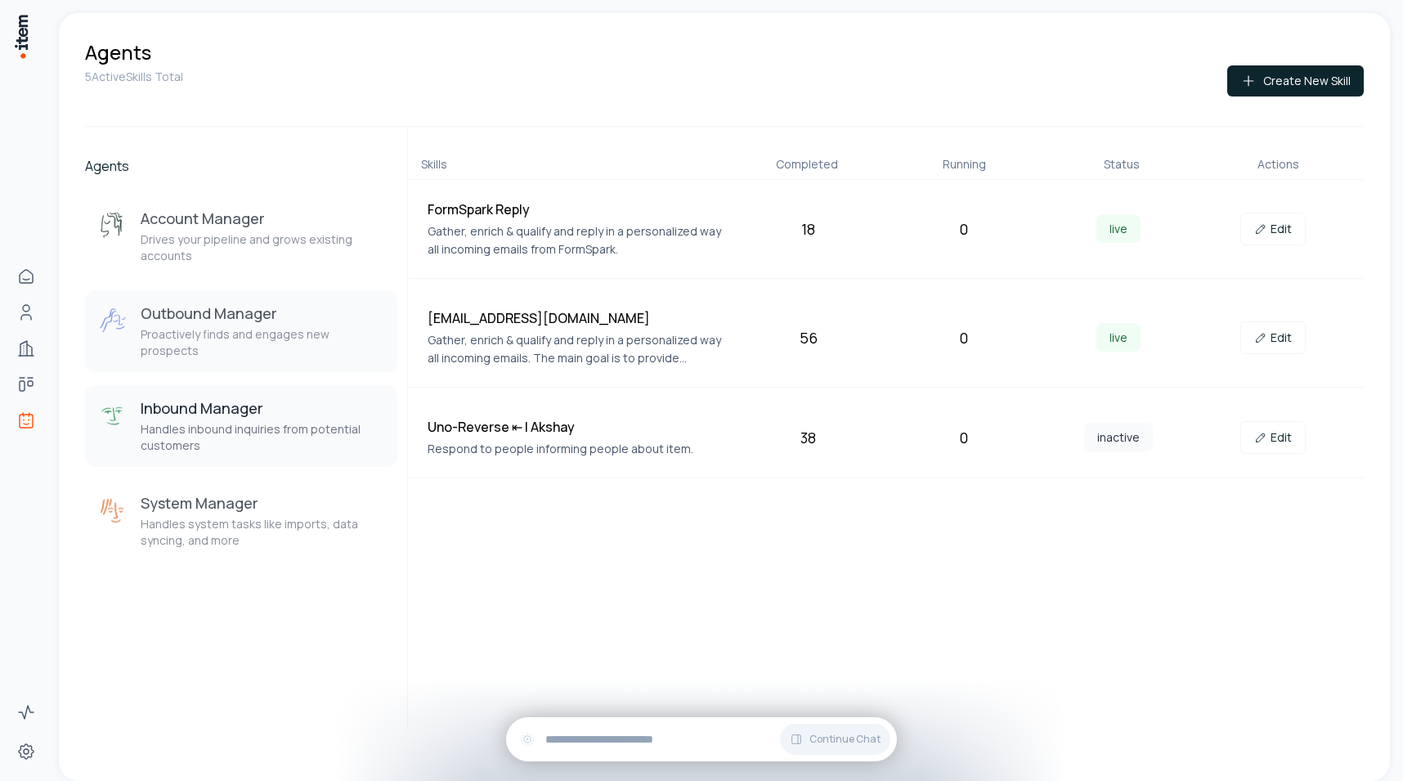
click at [249, 337] on p "Proactively finds and engages new prospects" at bounding box center [263, 342] width 244 height 33
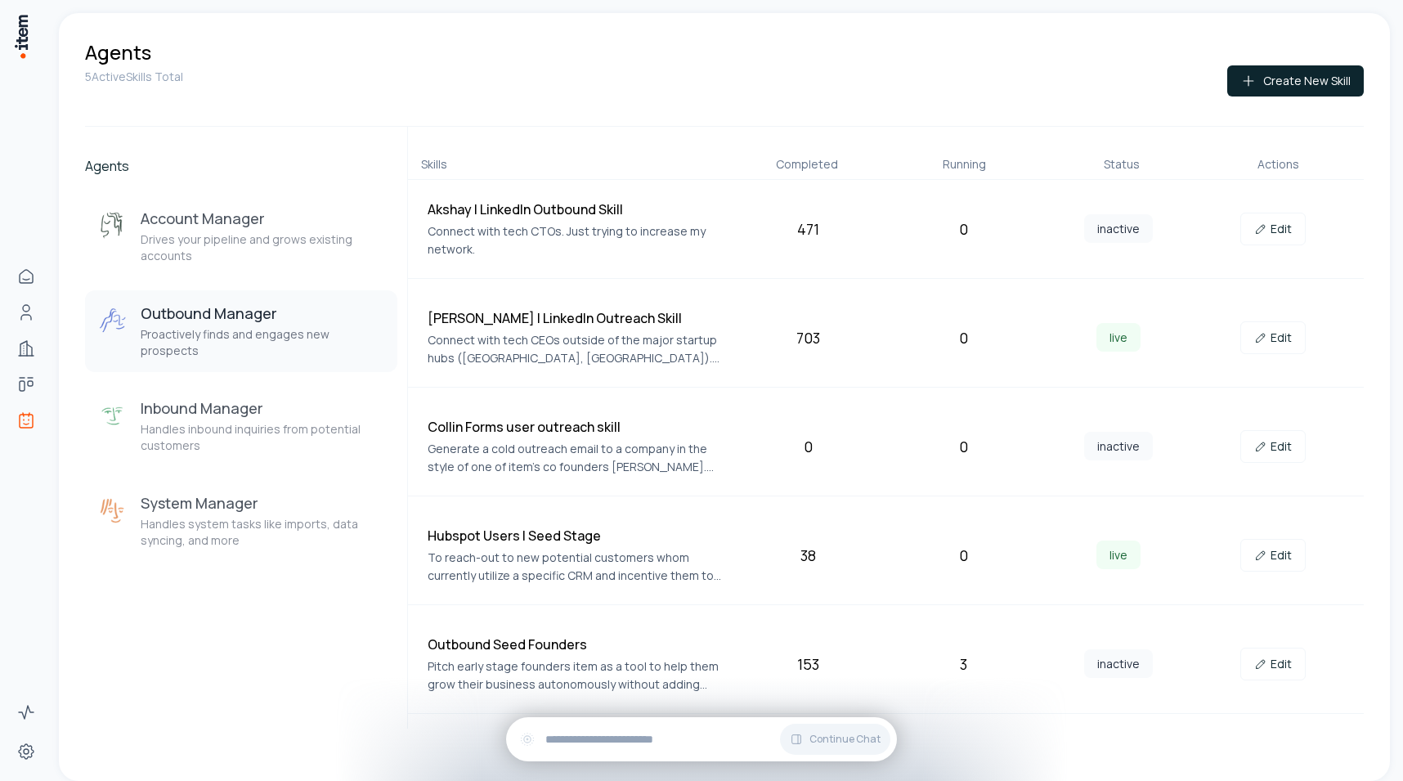
click at [724, 409] on div "Collin Forms user outreach skill Generate a cold outreach email to a company in…" at bounding box center [886, 446] width 956 height 99
click at [1278, 437] on link "Edit" at bounding box center [1272, 446] width 65 height 33
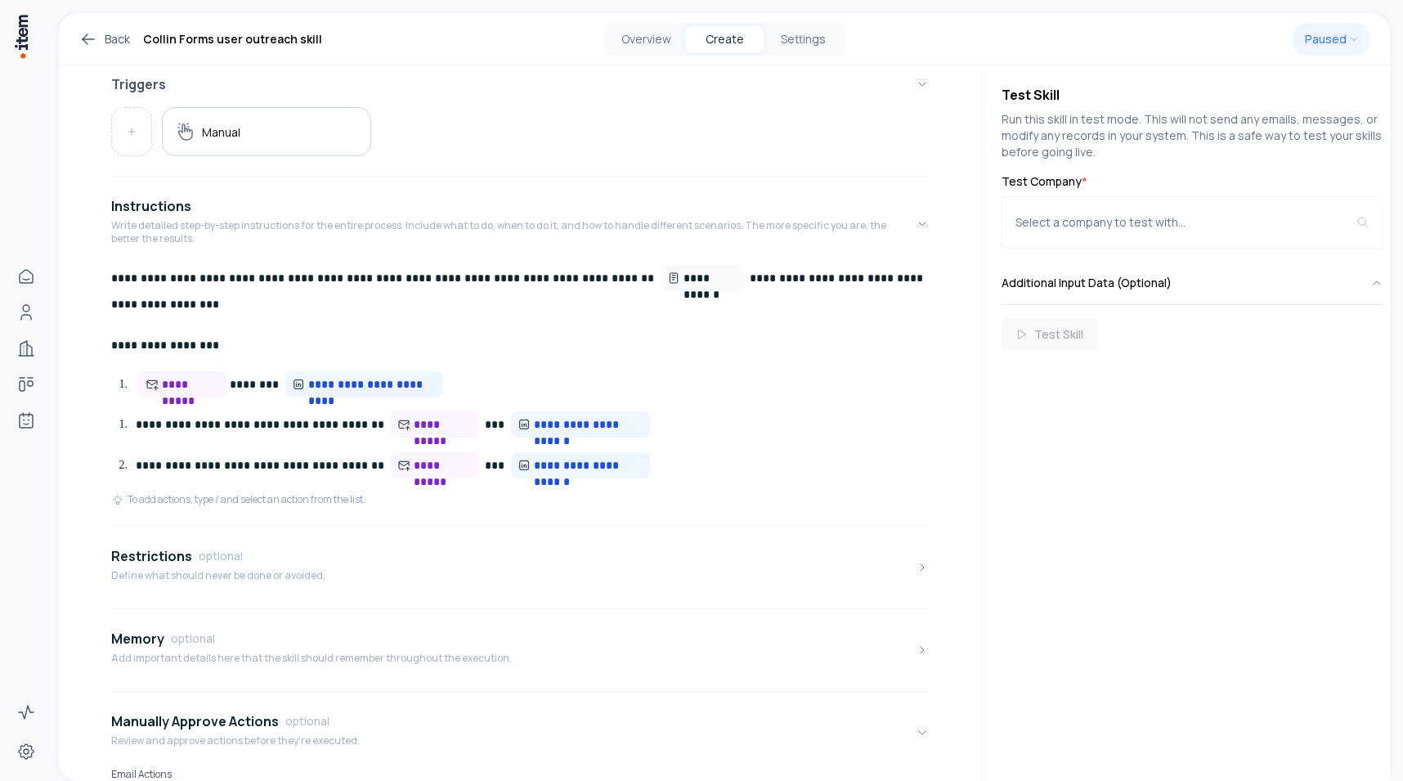
scroll to position [387, 0]
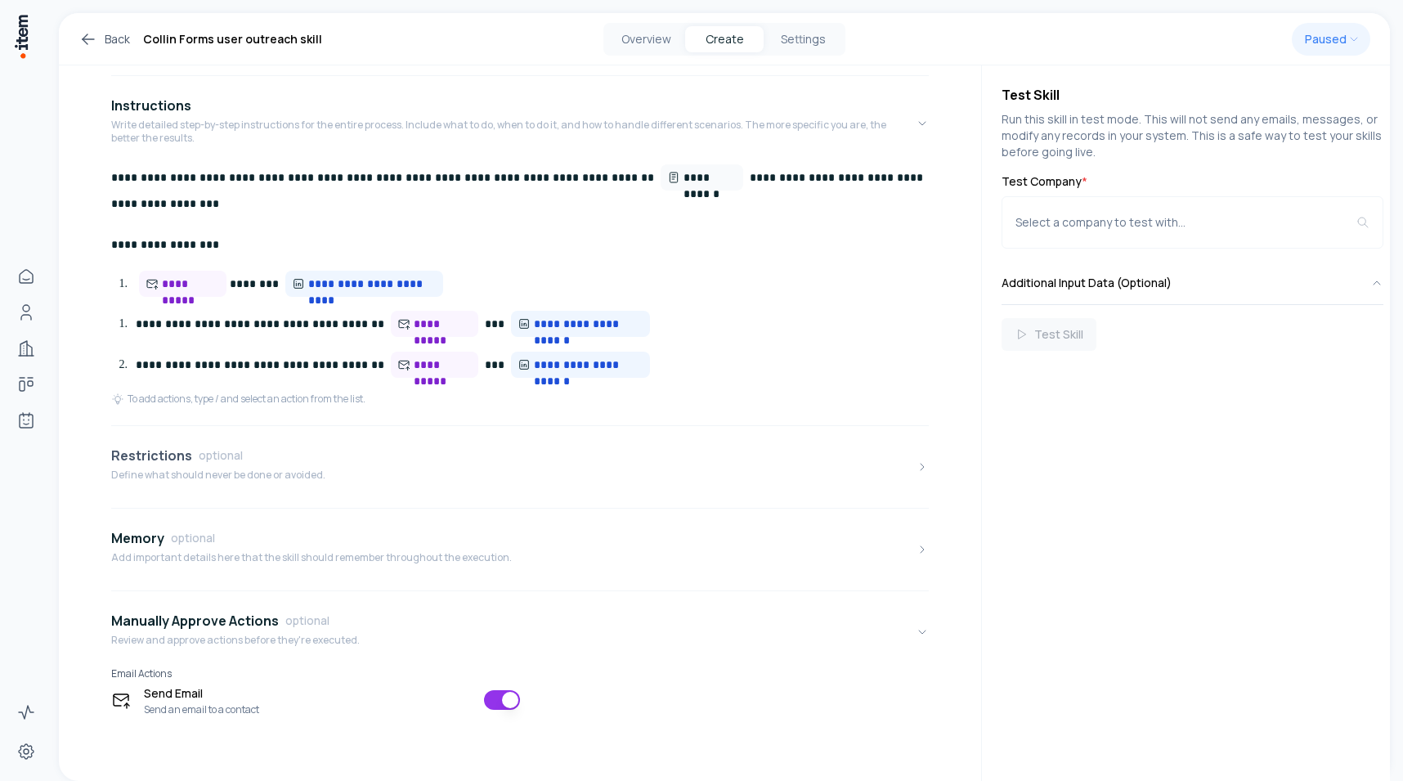
click at [672, 468] on button "Restrictions optional Define what should never be done or avoided." at bounding box center [519, 466] width 817 height 69
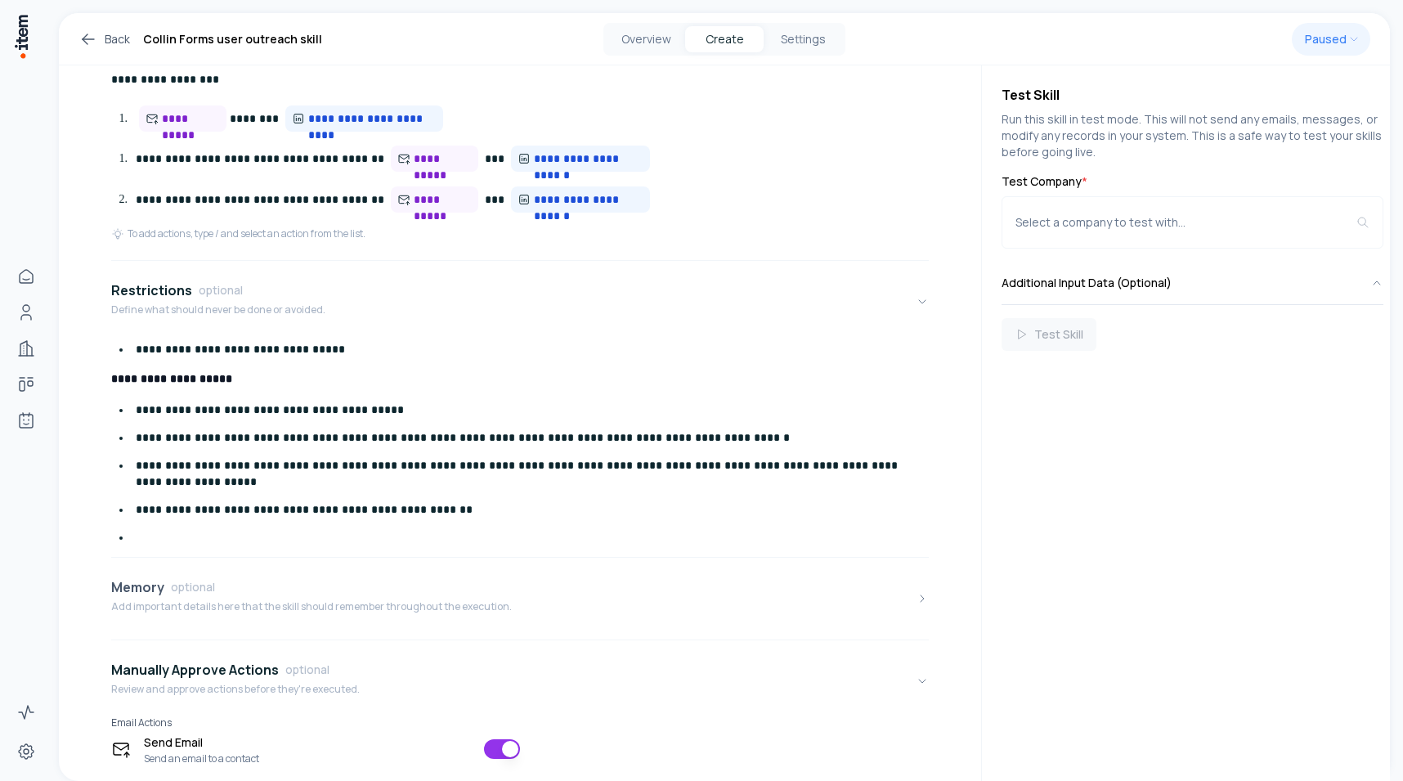
click at [522, 602] on button "Memory optional Add important details here that the skill should remember throu…" at bounding box center [519, 598] width 817 height 69
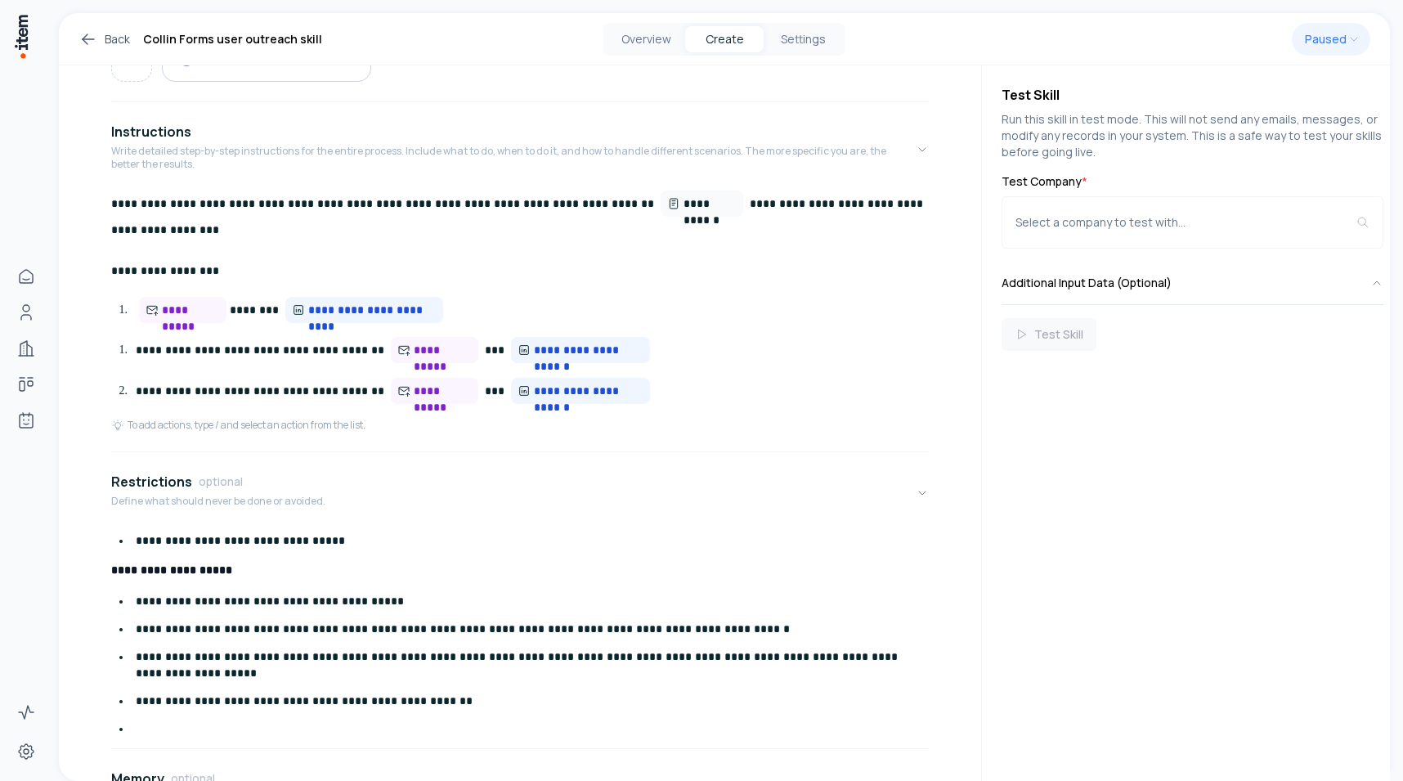
scroll to position [0, 0]
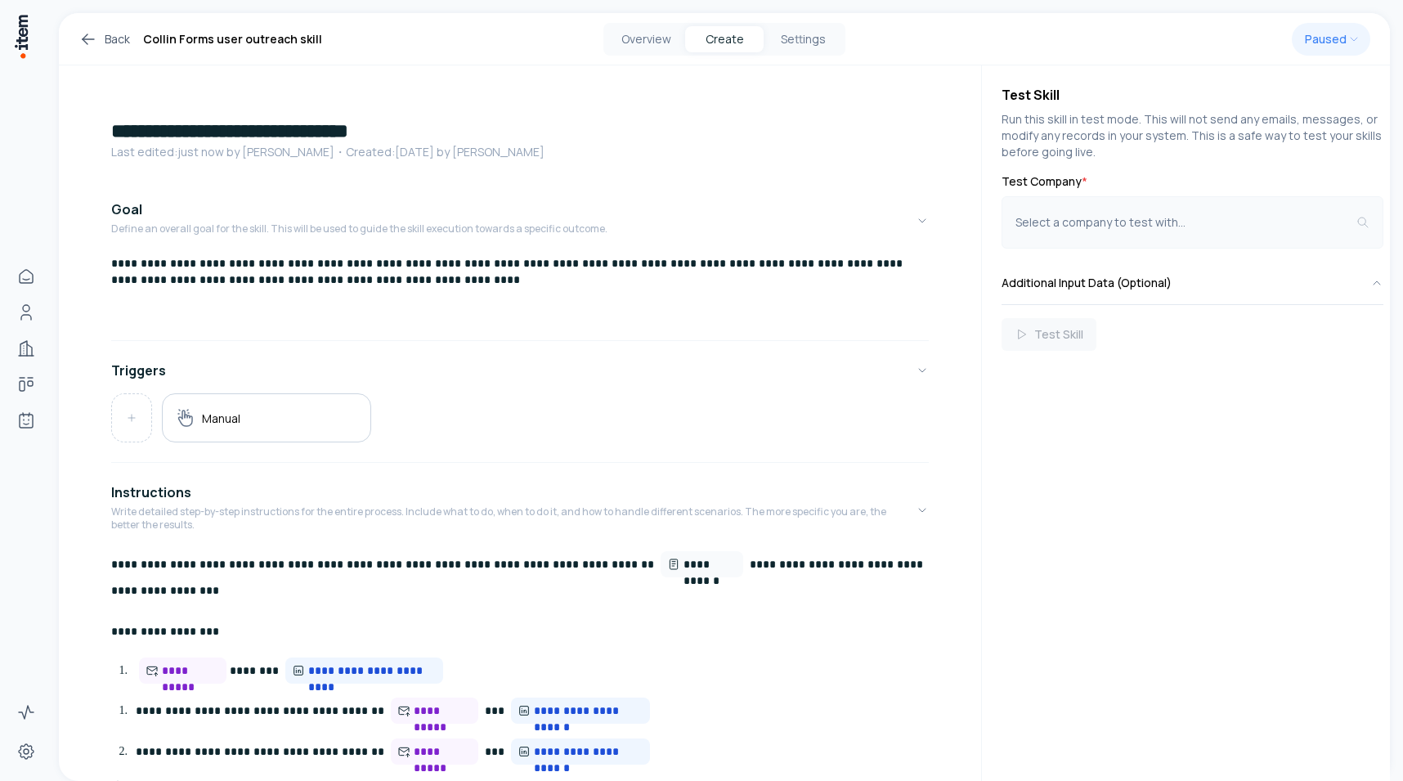
click at [1255, 223] on div "Select a company to test with..." at bounding box center [1185, 222] width 341 height 16
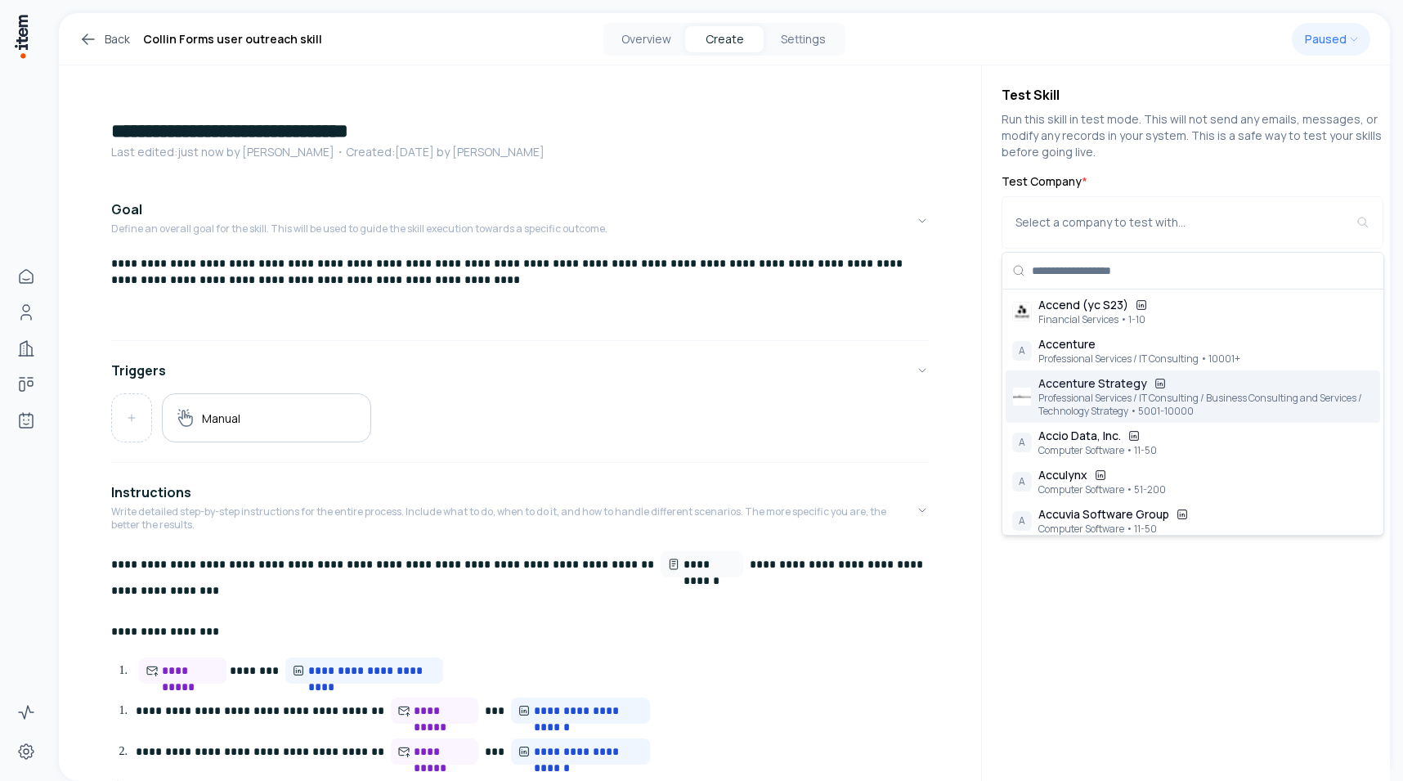
scroll to position [1795, 0]
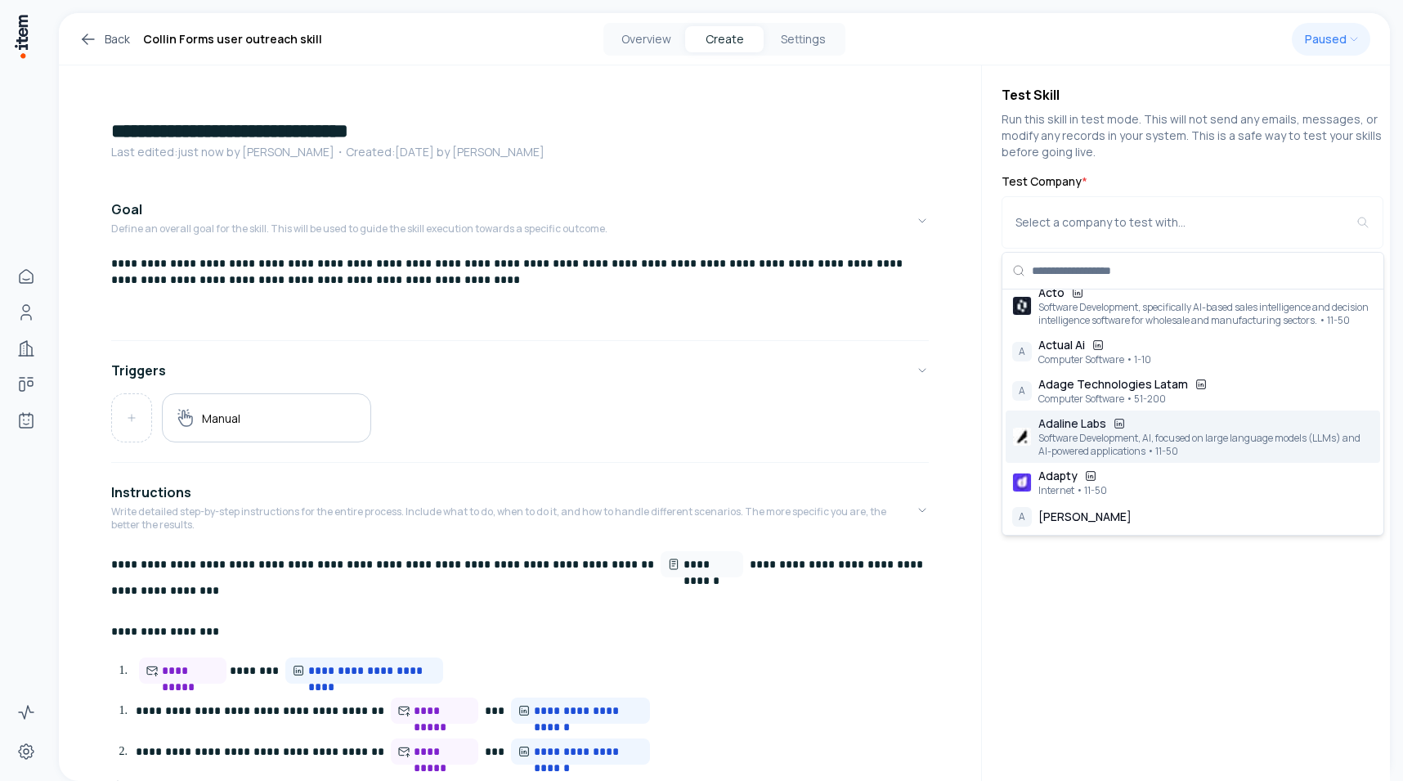
click at [1099, 433] on div "Software Development, AI, focused on large language models (LLMs) and AI-powere…" at bounding box center [1205, 445] width 335 height 26
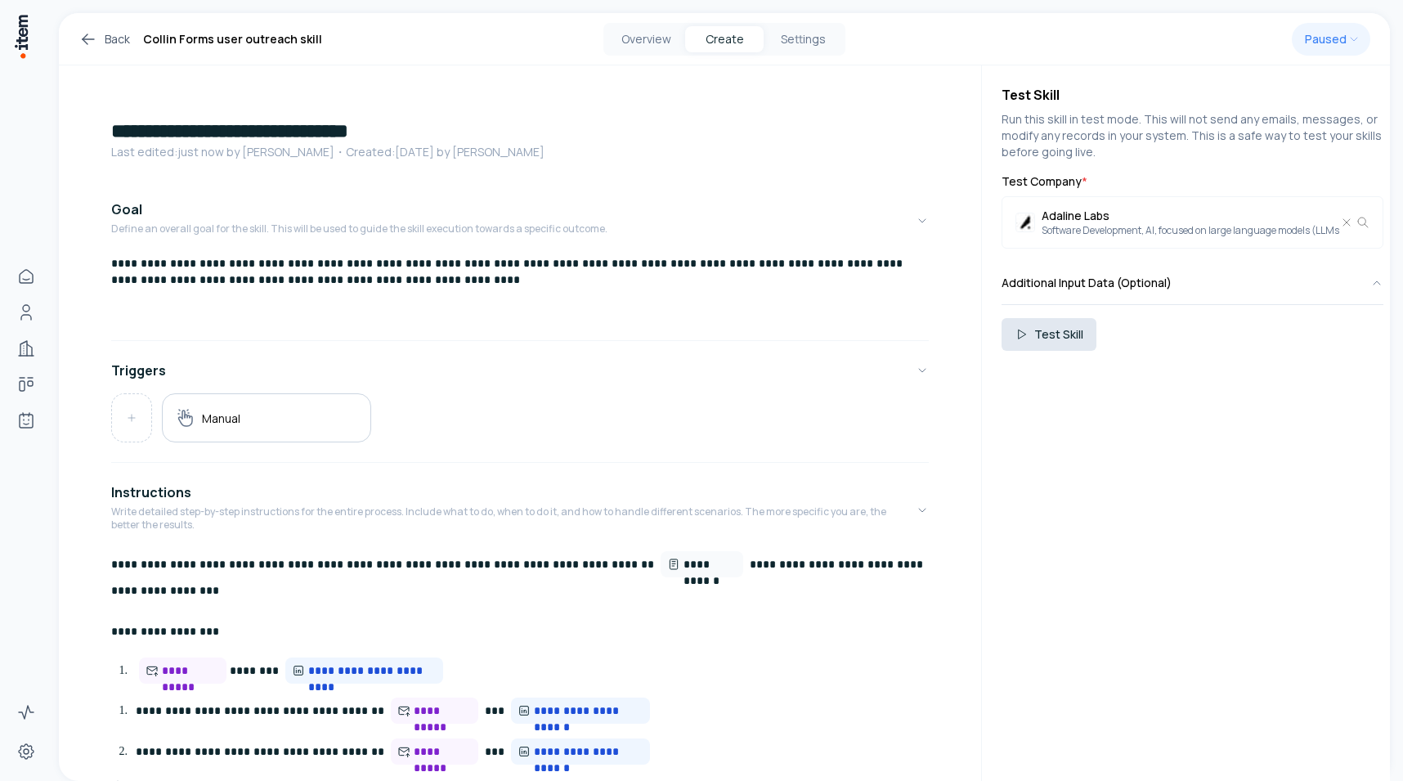
click at [1073, 338] on button "Test Skill" at bounding box center [1048, 334] width 95 height 33
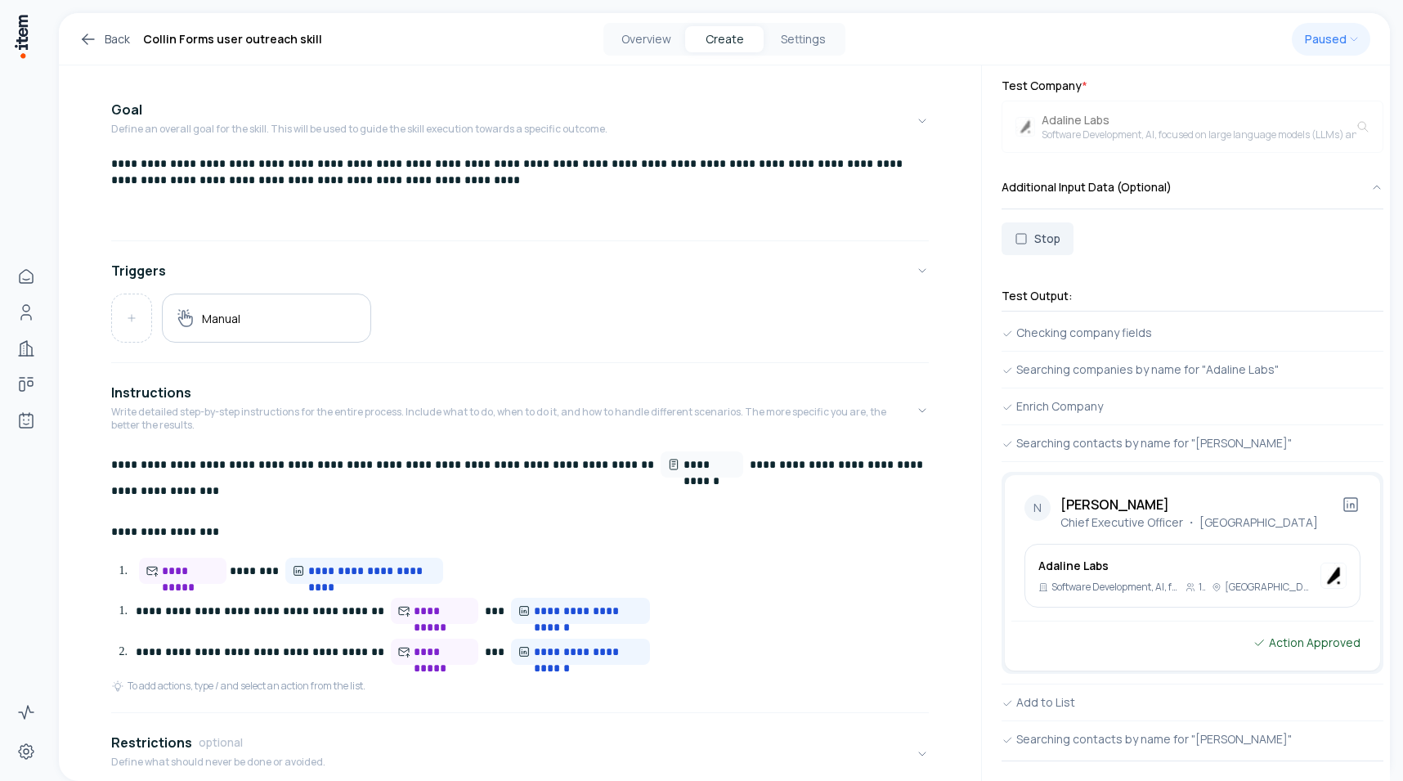
scroll to position [132, 0]
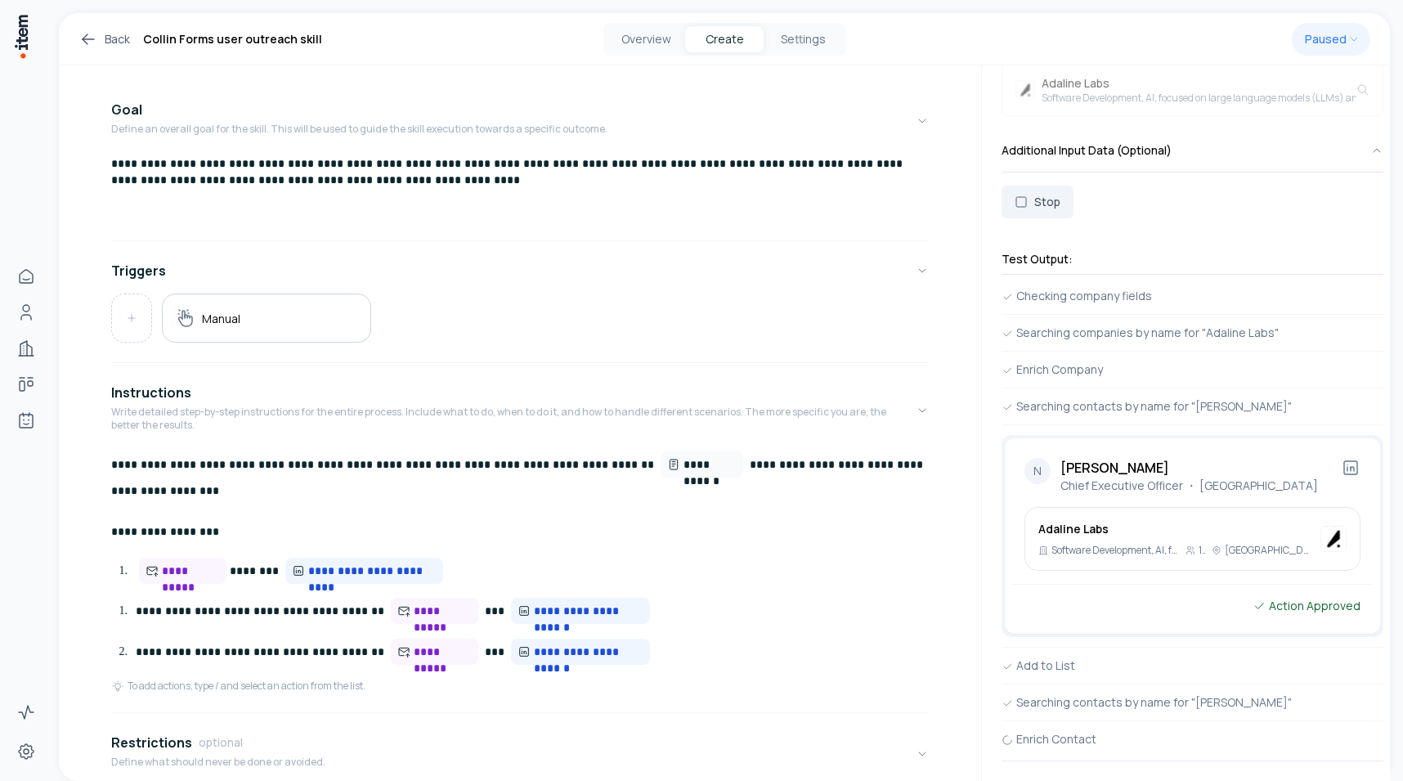
click at [1354, 463] on icon at bounding box center [1351, 468] width 20 height 20
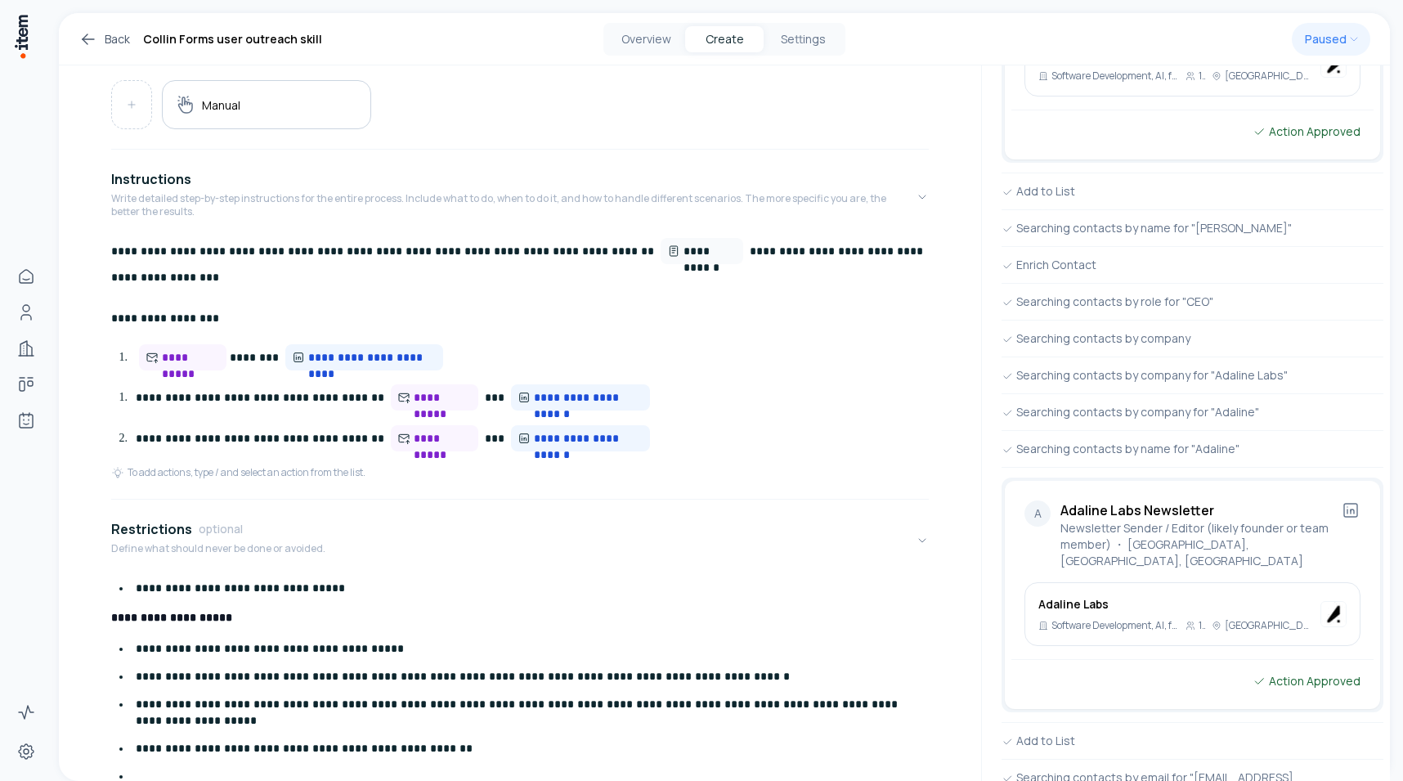
scroll to position [1095, 0]
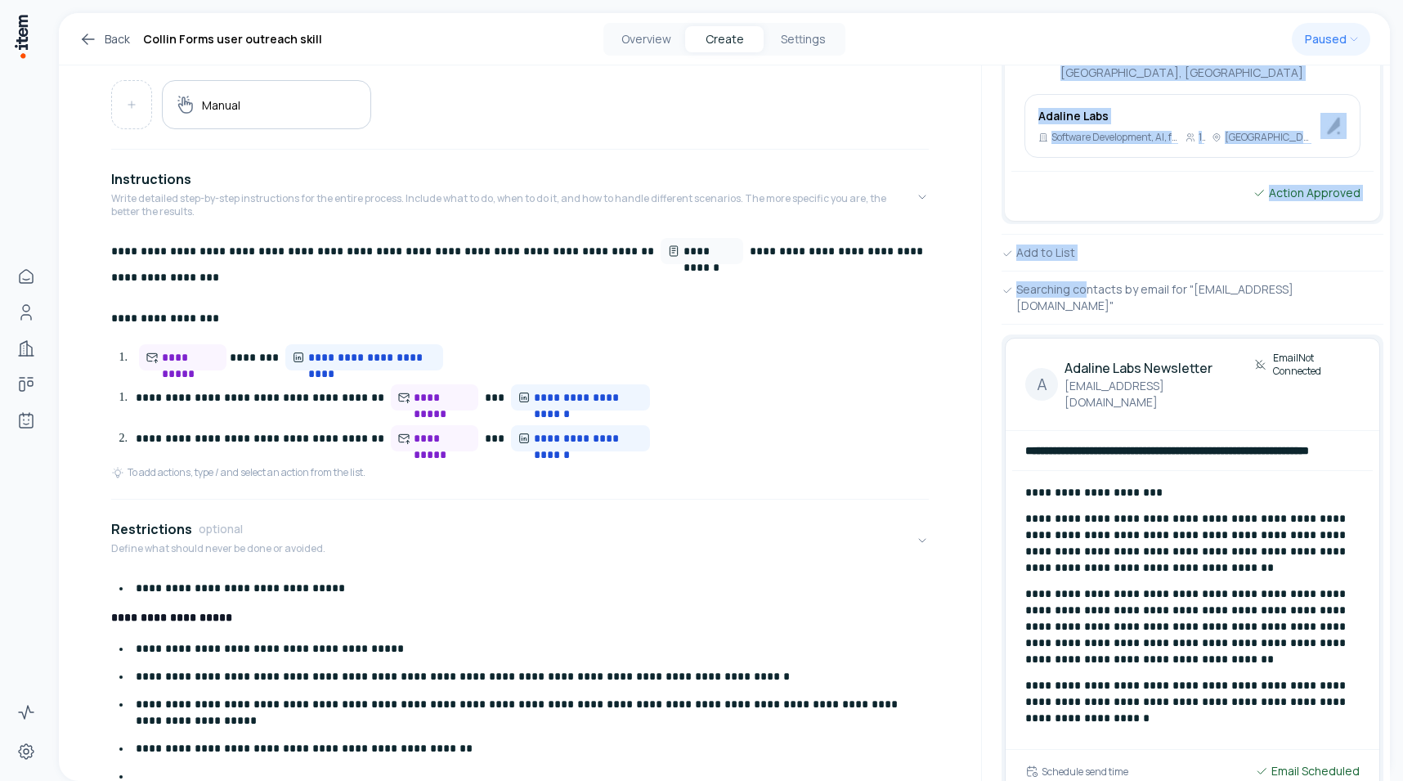
drag, startPoint x: 1087, startPoint y: 275, endPoint x: 819, endPoint y: 785, distance: 576.2
click at [819, 780] on html "**********" at bounding box center [701, 390] width 1403 height 781
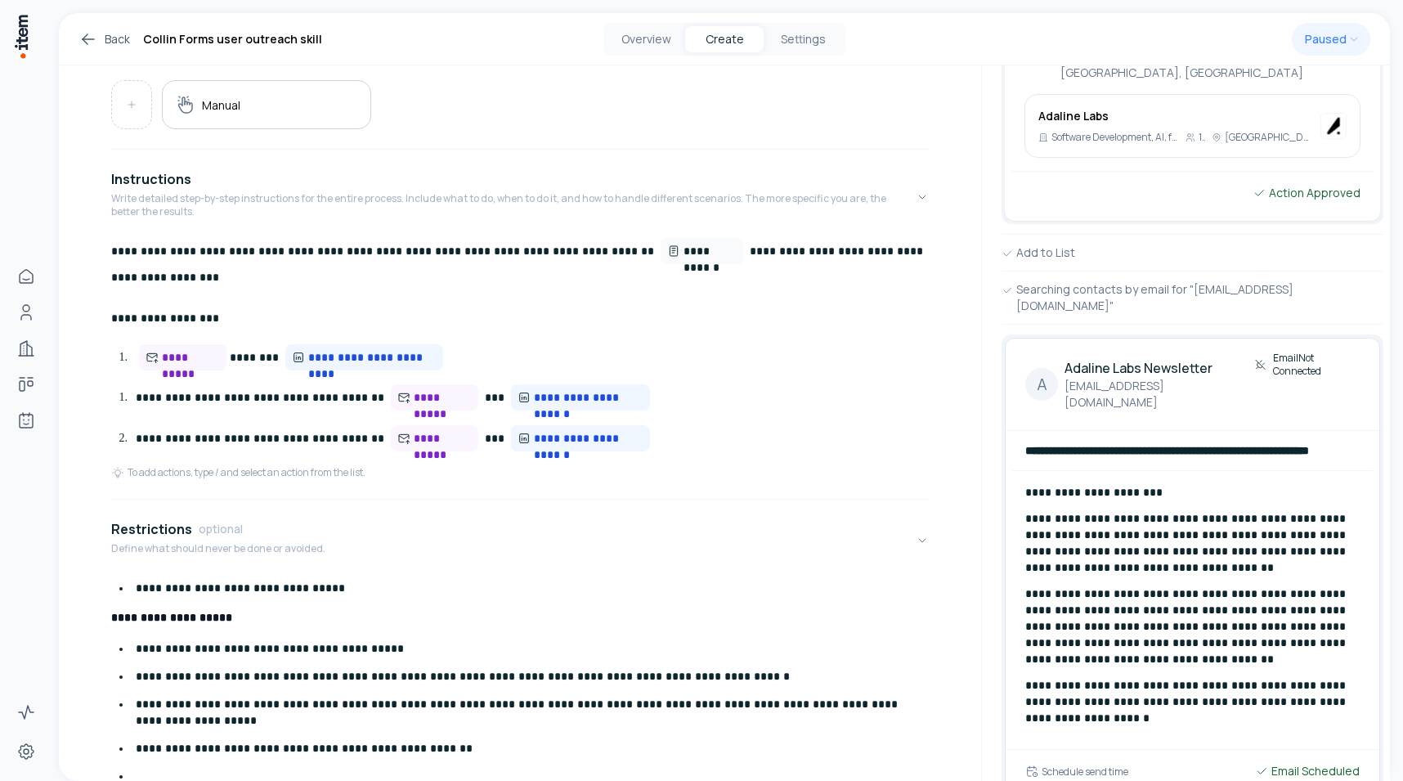
click at [1156, 281] on div "Searching contacts by email for "[EMAIL_ADDRESS][DOMAIN_NAME]"" at bounding box center [1192, 297] width 382 height 33
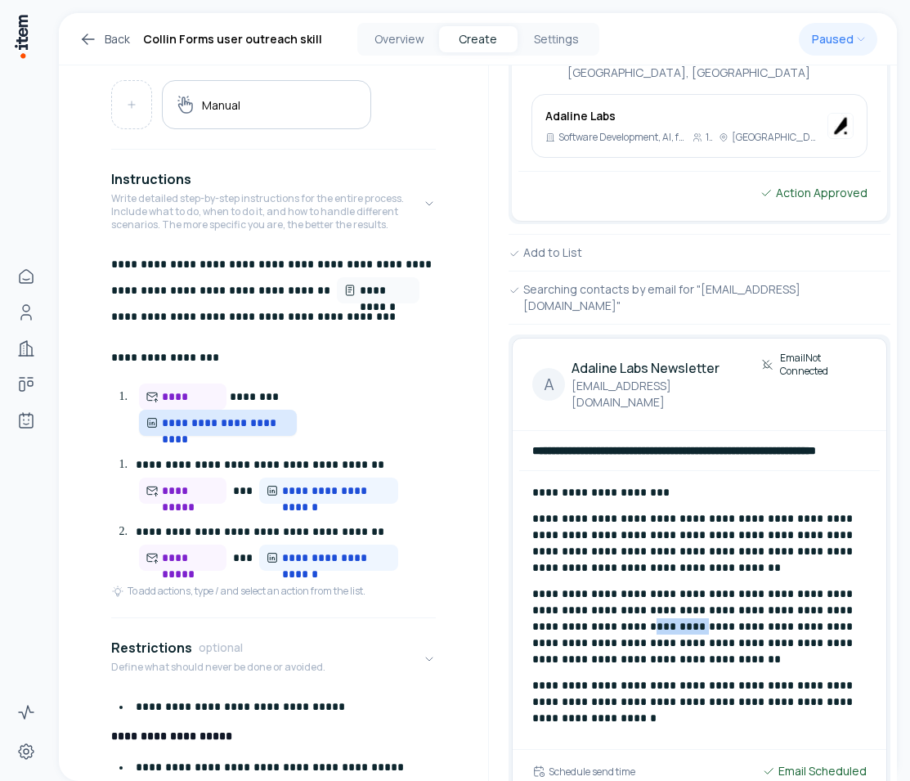
click at [250, 427] on span "**********" at bounding box center [226, 422] width 128 height 16
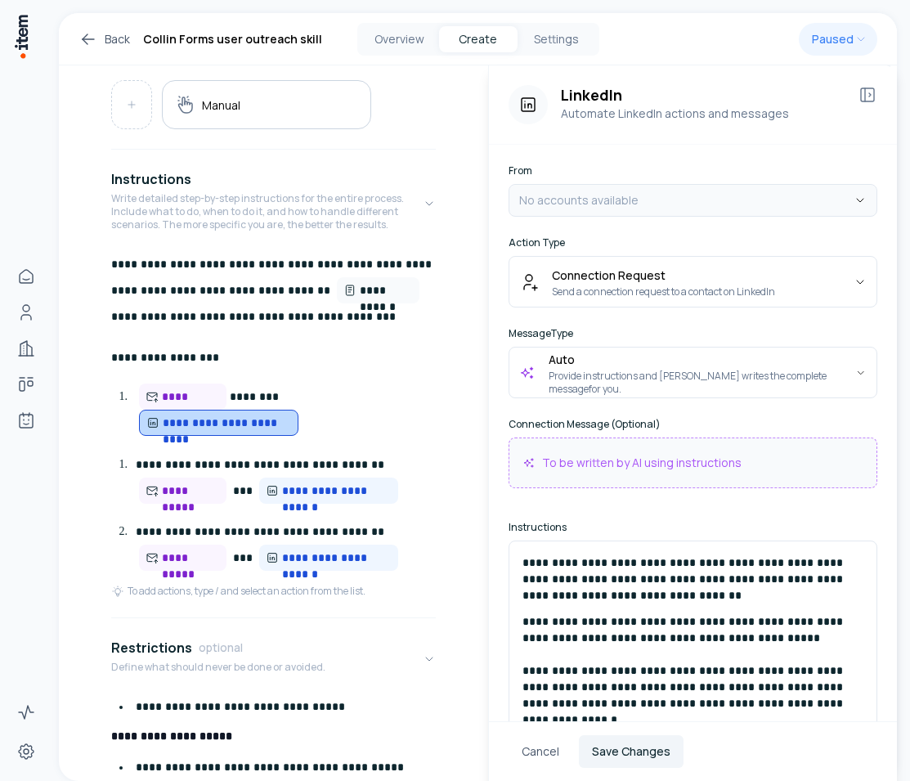
click at [628, 206] on html "**********" at bounding box center [455, 390] width 910 height 781
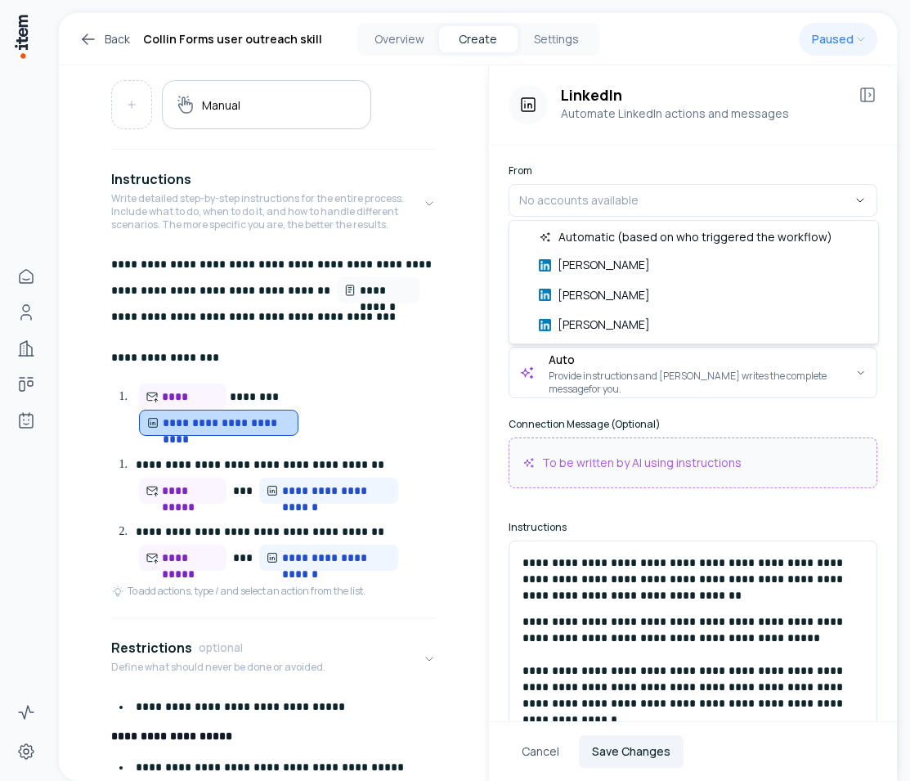
click at [613, 157] on html "**********" at bounding box center [455, 390] width 910 height 781
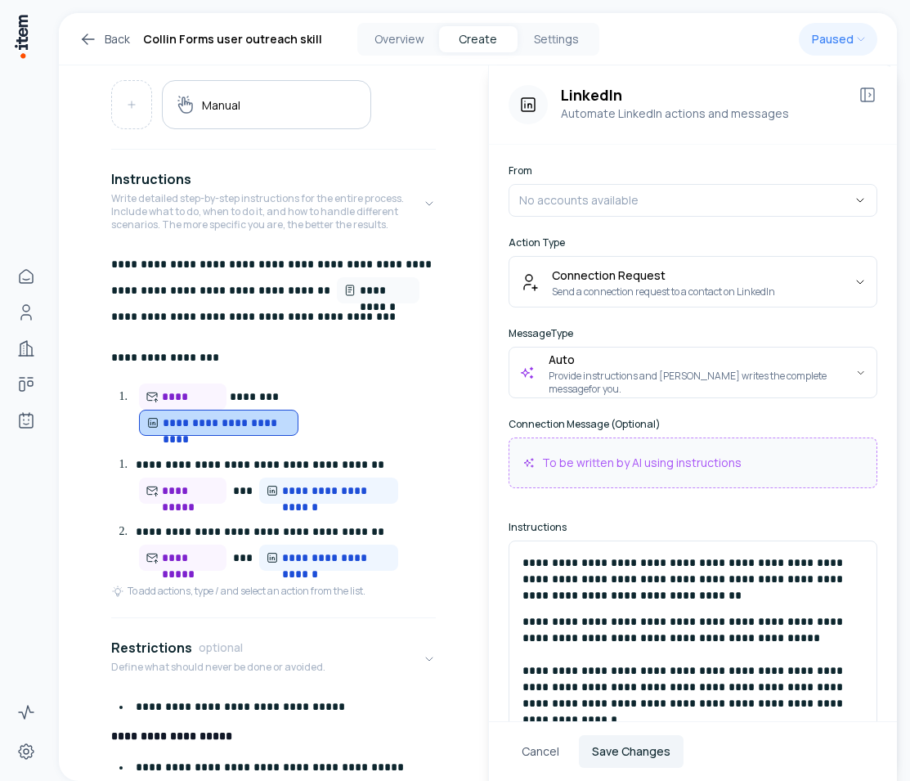
click at [876, 91] on icon at bounding box center [867, 95] width 20 height 20
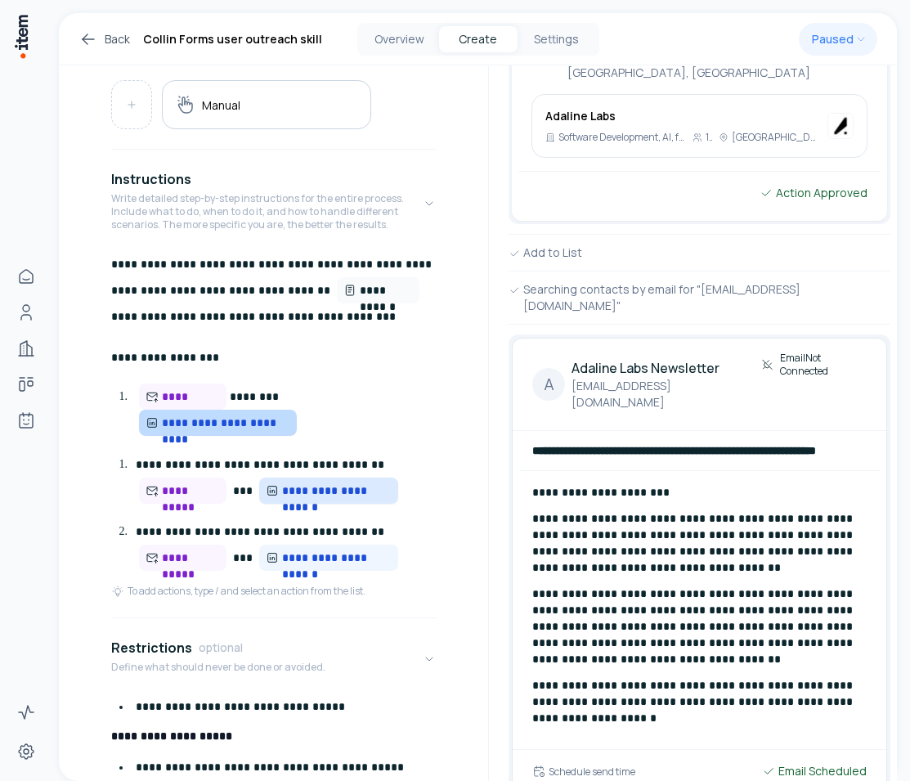
click at [315, 495] on span "**********" at bounding box center [337, 490] width 110 height 16
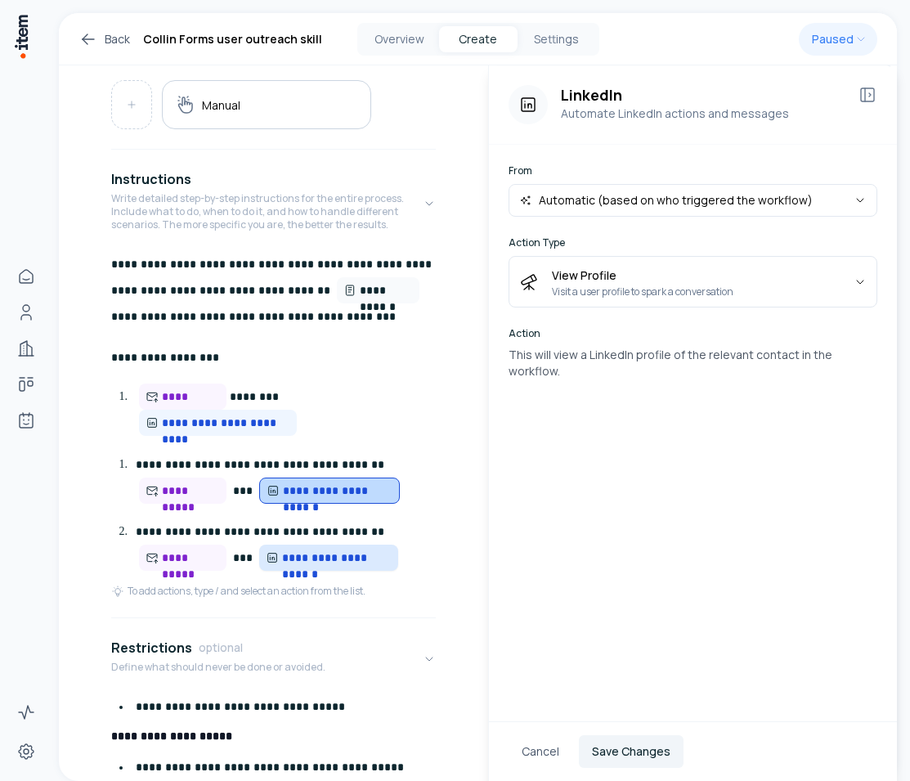
click at [346, 553] on span "**********" at bounding box center [337, 557] width 110 height 16
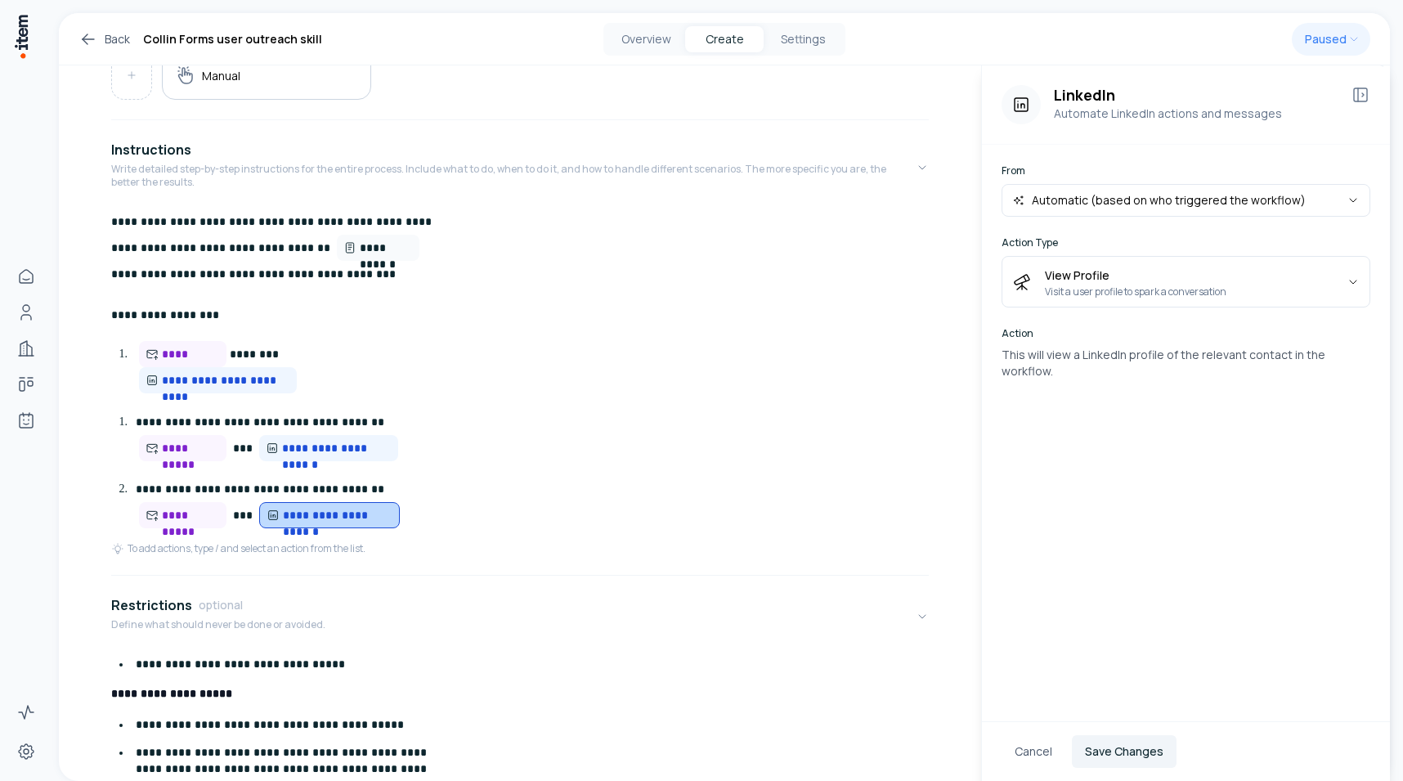
scroll to position [313, 0]
